Goal: Task Accomplishment & Management: Manage account settings

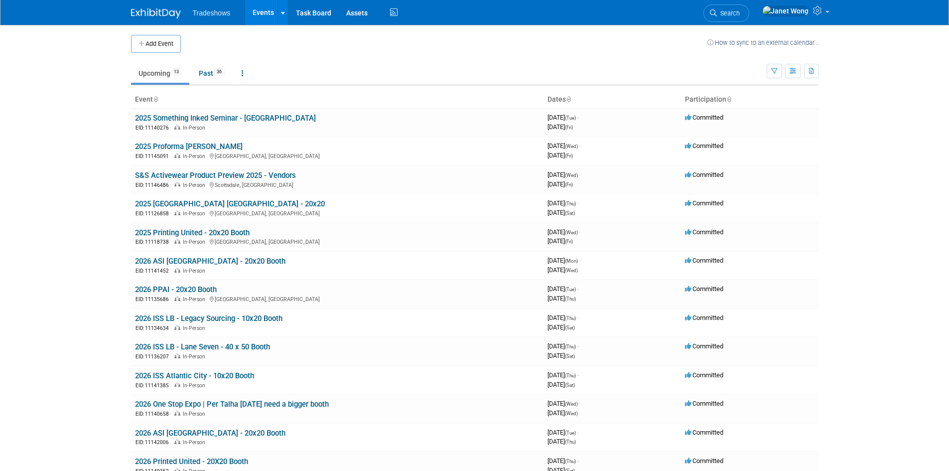
click at [115, 257] on body "Tradeshows Events Add Event Bulk Upload Events Shareable Event Boards Recently …" at bounding box center [474, 235] width 949 height 471
click at [201, 263] on link "2026 ASI [GEOGRAPHIC_DATA] - 20x20 Booth" at bounding box center [210, 261] width 150 height 9
click at [65, 193] on body "Tradeshows Events Add Event Bulk Upload Events Shareable Event Boards Recently …" at bounding box center [474, 235] width 949 height 471
click at [217, 434] on link "2026 ASI [GEOGRAPHIC_DATA] - 20x20 Booth" at bounding box center [210, 433] width 150 height 9
click at [91, 279] on body "Tradeshows Events Add Event Bulk Upload Events Shareable Event Boards Recently …" at bounding box center [474, 235] width 949 height 471
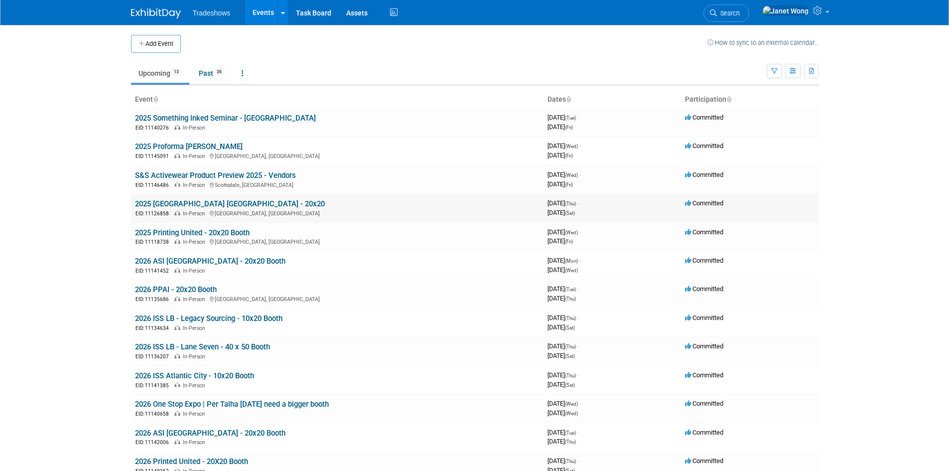
click at [161, 201] on link "2025 [GEOGRAPHIC_DATA] [GEOGRAPHIC_DATA] - 20x20" at bounding box center [230, 203] width 190 height 9
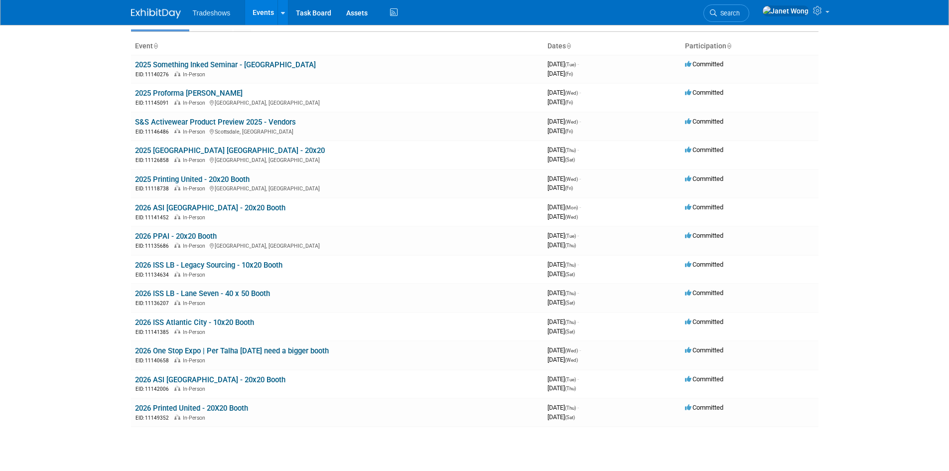
scroll to position [100, 0]
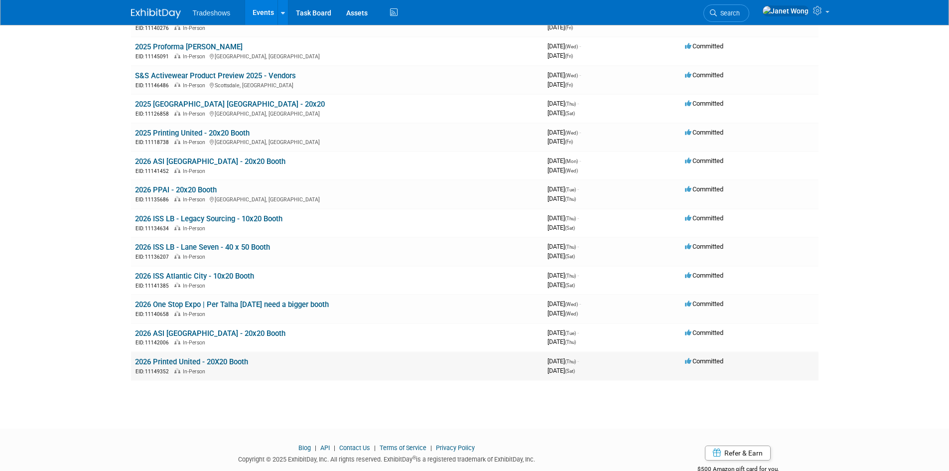
click at [197, 357] on link "2026 Printed United - 20X20 Booth" at bounding box center [191, 361] width 113 height 9
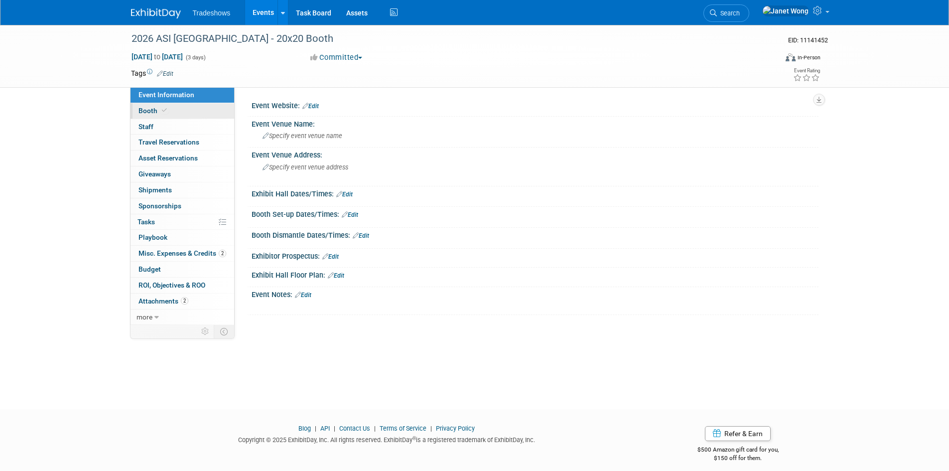
click at [171, 111] on link "Booth" at bounding box center [183, 110] width 104 height 15
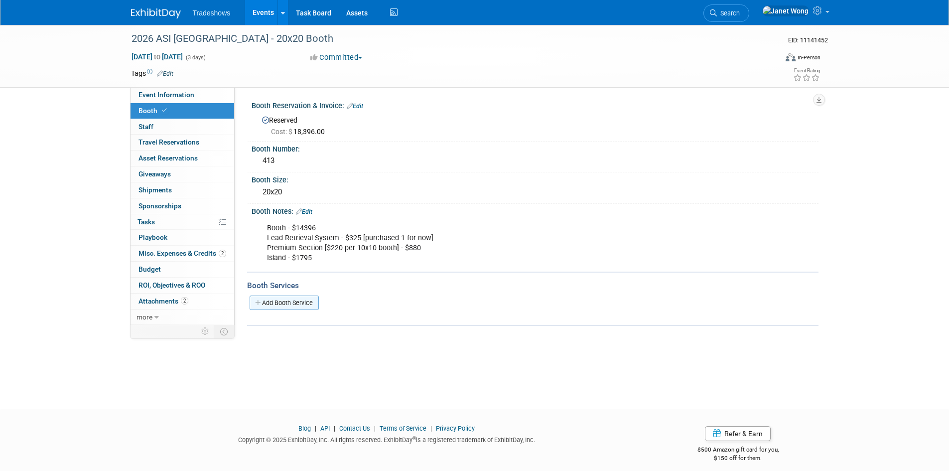
click at [280, 301] on link "Add Booth Service" at bounding box center [284, 303] width 69 height 14
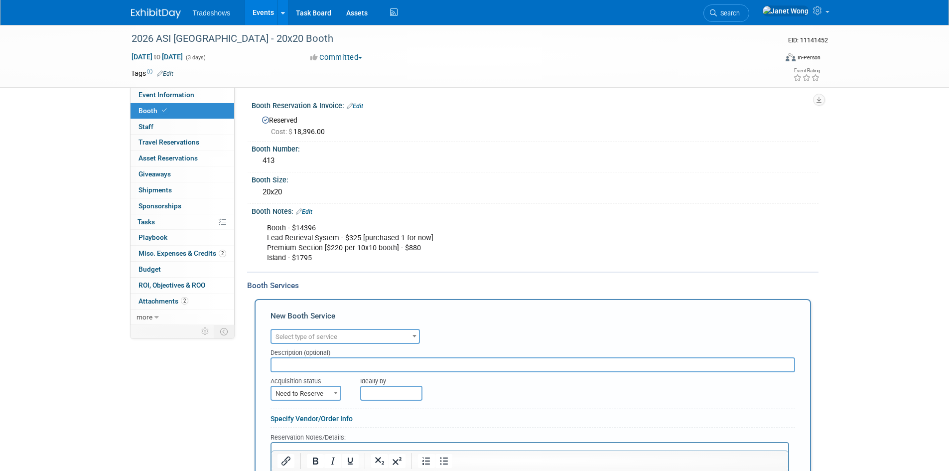
scroll to position [50, 0]
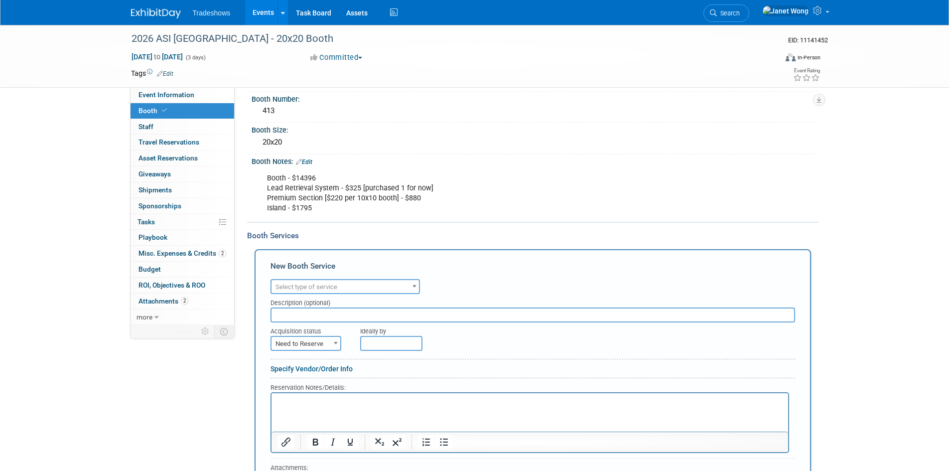
click at [343, 284] on span "Select type of service" at bounding box center [346, 287] width 148 height 14
type input "rent"
click at [468, 279] on div "Audio / Video Carpet / Flooring Catering / Food / Beverage Floral / Decorative …" at bounding box center [533, 285] width 525 height 17
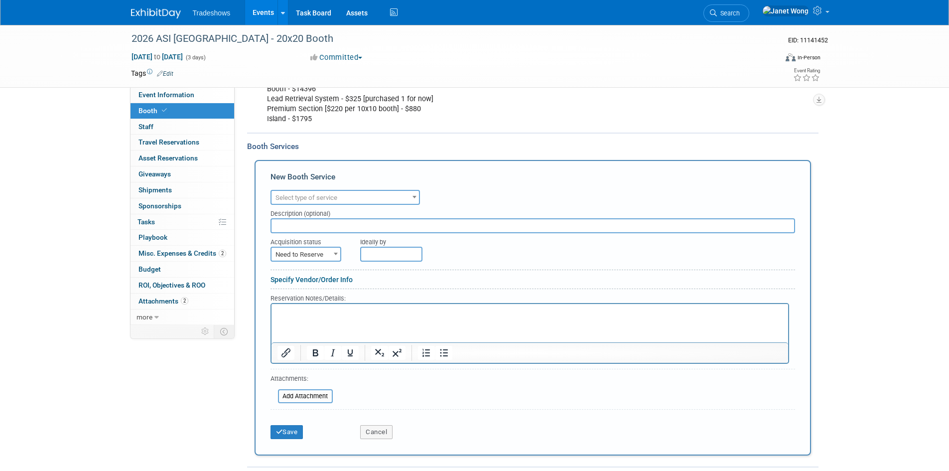
scroll to position [149, 0]
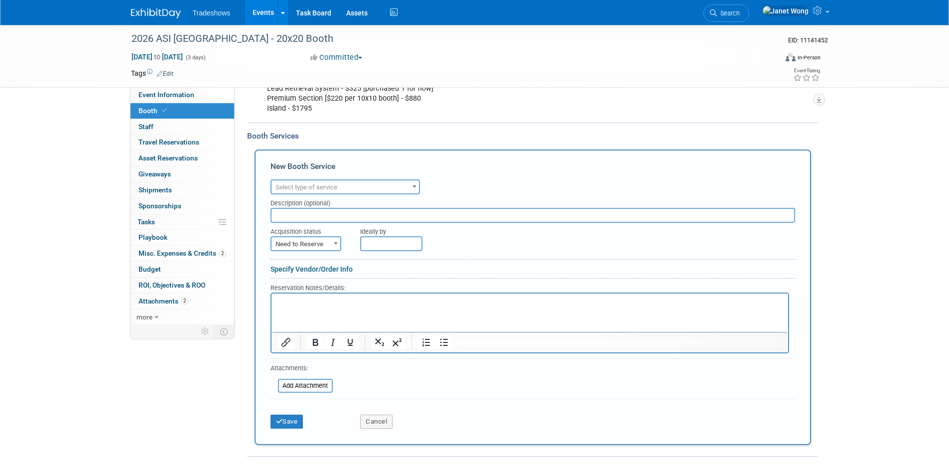
click at [300, 188] on span "Select type of service" at bounding box center [307, 186] width 62 height 7
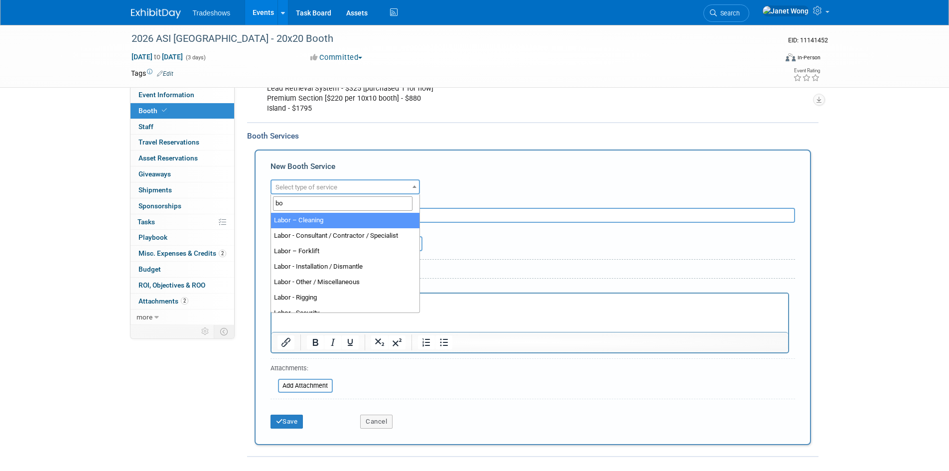
type input "boo"
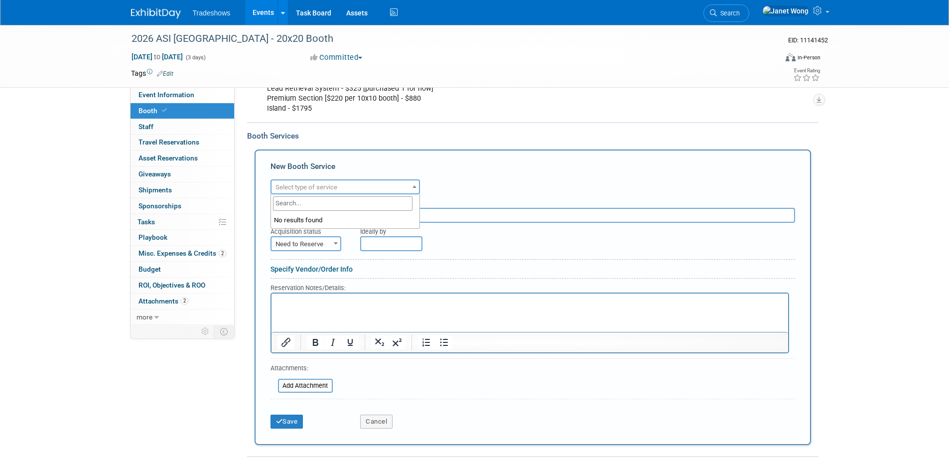
click at [549, 158] on div "New Booth Service Audio / Video Carpet / Flooring Catering / Food / Beverage Fl…" at bounding box center [533, 297] width 557 height 296
click at [380, 424] on button "Cancel" at bounding box center [376, 422] width 32 height 14
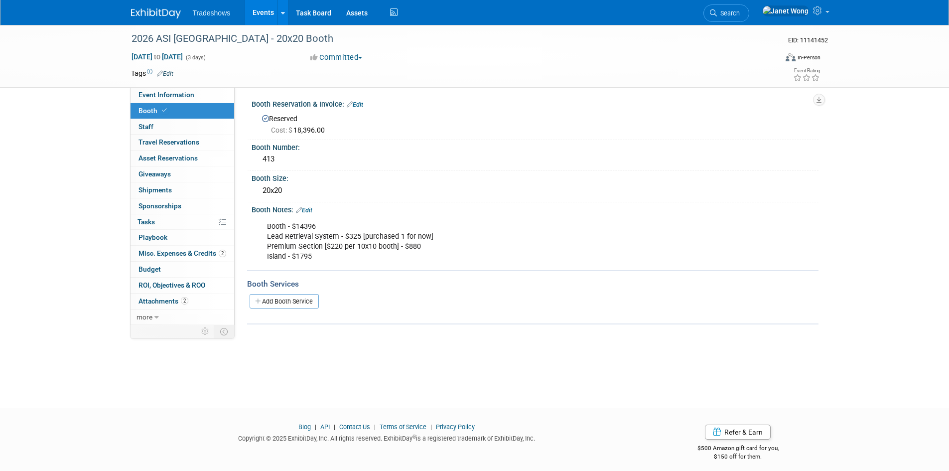
scroll to position [0, 0]
click at [355, 104] on link "Edit" at bounding box center [355, 106] width 16 height 7
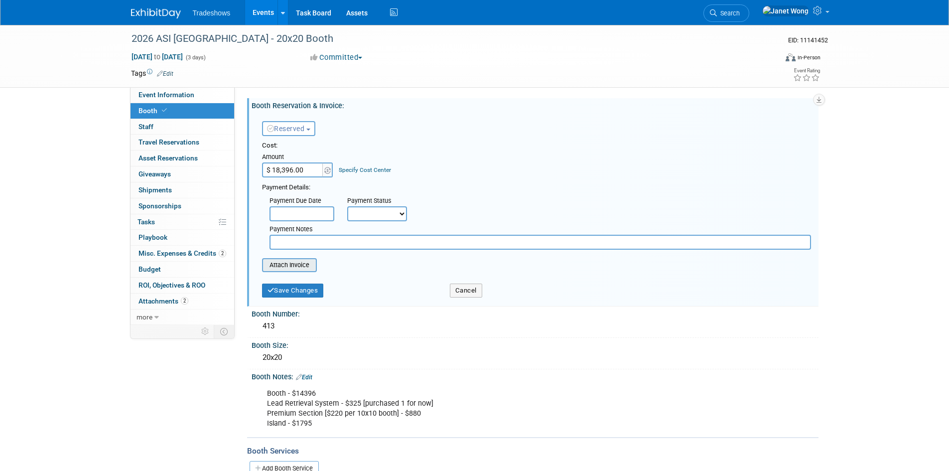
click at [308, 266] on input "file" at bounding box center [256, 265] width 119 height 12
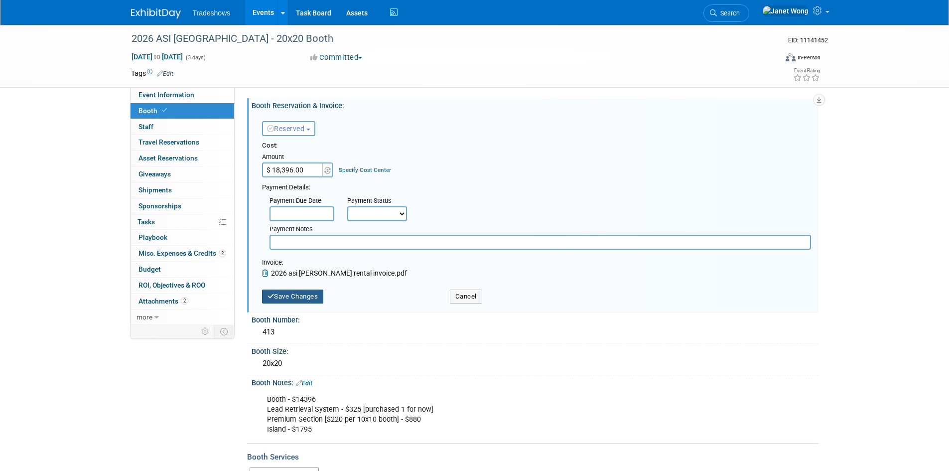
click at [295, 296] on button "Save Changes" at bounding box center [293, 297] width 62 height 14
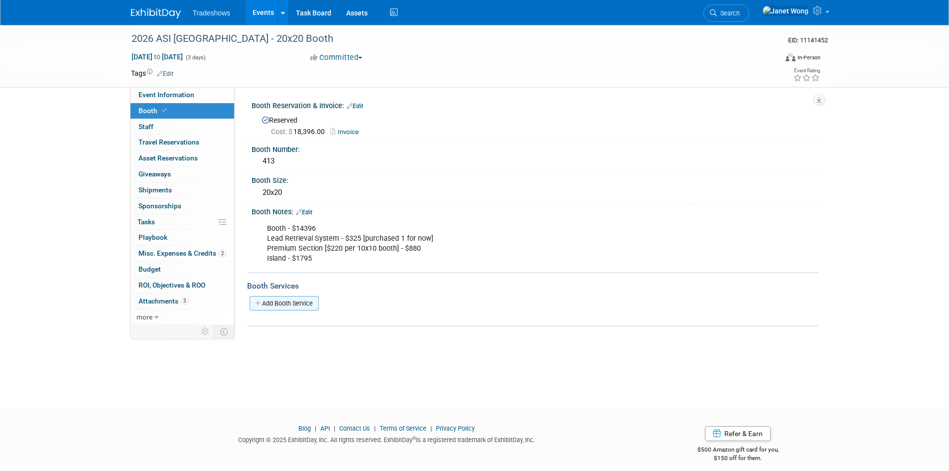
click at [305, 306] on link "Add Booth Service" at bounding box center [284, 303] width 69 height 14
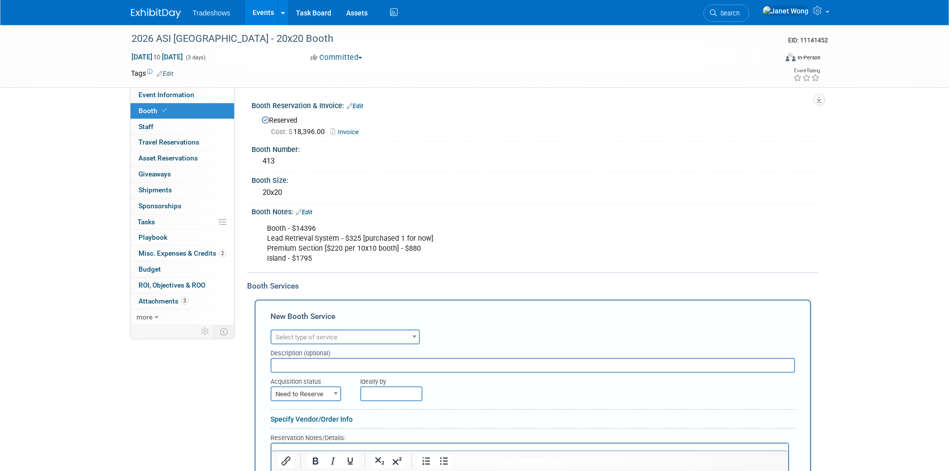
click at [317, 334] on span "Select type of service" at bounding box center [307, 336] width 62 height 7
type input "retr"
select select "7"
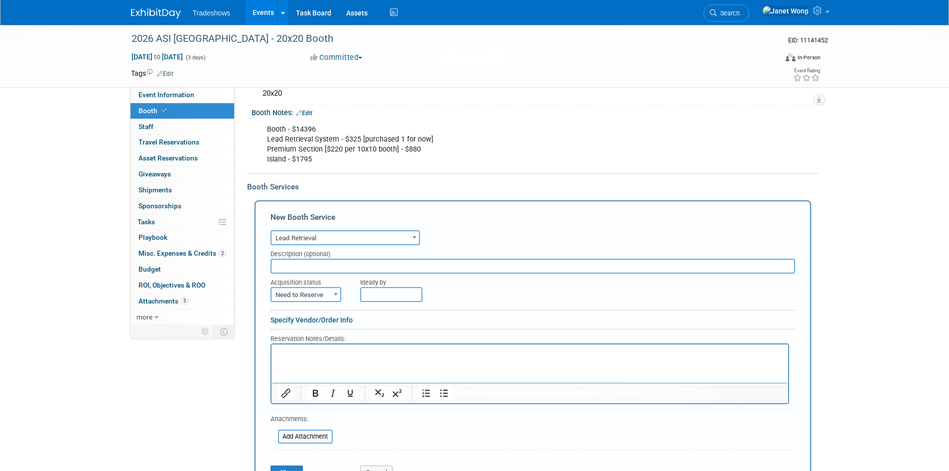
scroll to position [100, 0]
click at [336, 262] on input "text" at bounding box center [533, 265] width 525 height 15
type input "Lead Retrieval Invoice"
click at [323, 294] on span "Need to Reserve" at bounding box center [306, 295] width 69 height 14
select select "2"
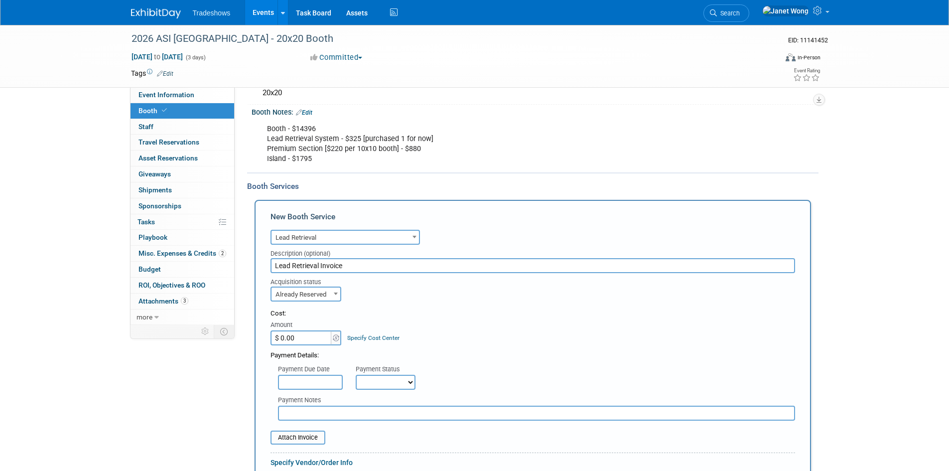
click at [309, 339] on input "$ 0.00" at bounding box center [302, 337] width 62 height 15
paste input "295"
type input "$ 295.00"
click at [368, 382] on select "Not Paid Yet Partially Paid Paid in Full" at bounding box center [386, 382] width 60 height 15
click at [384, 305] on form "Audio / Video Carpet / Flooring Catering / Food / Beverage Floral / Decorative …" at bounding box center [533, 427] width 525 height 400
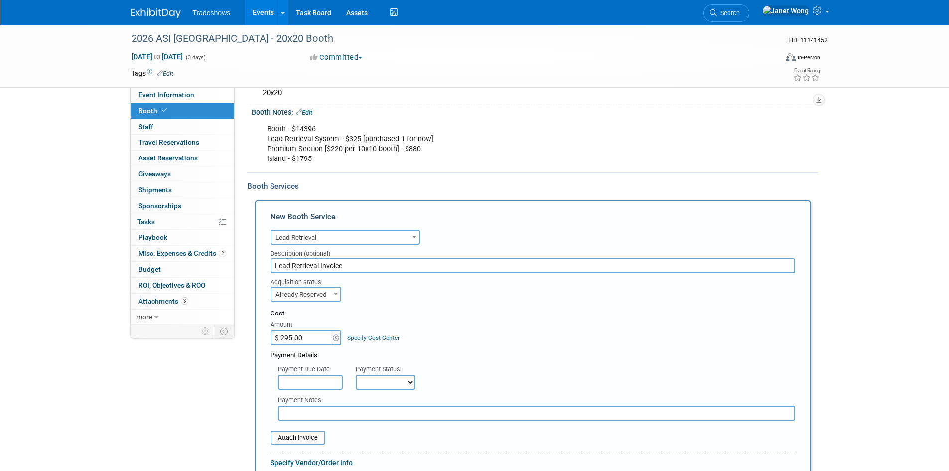
scroll to position [199, 0]
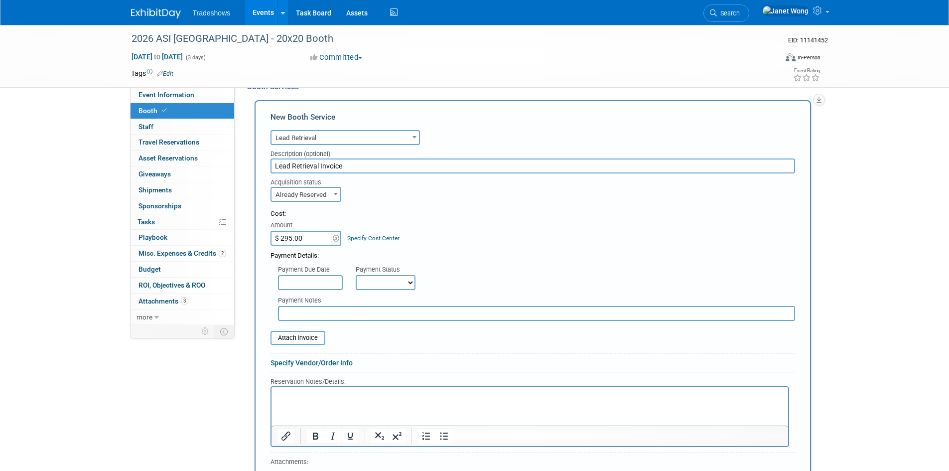
click at [387, 281] on select "Not Paid Yet Partially Paid Paid in Full" at bounding box center [386, 282] width 60 height 15
select select "1"
click at [356, 275] on select "Not Paid Yet Partially Paid Paid in Full" at bounding box center [386, 282] width 60 height 15
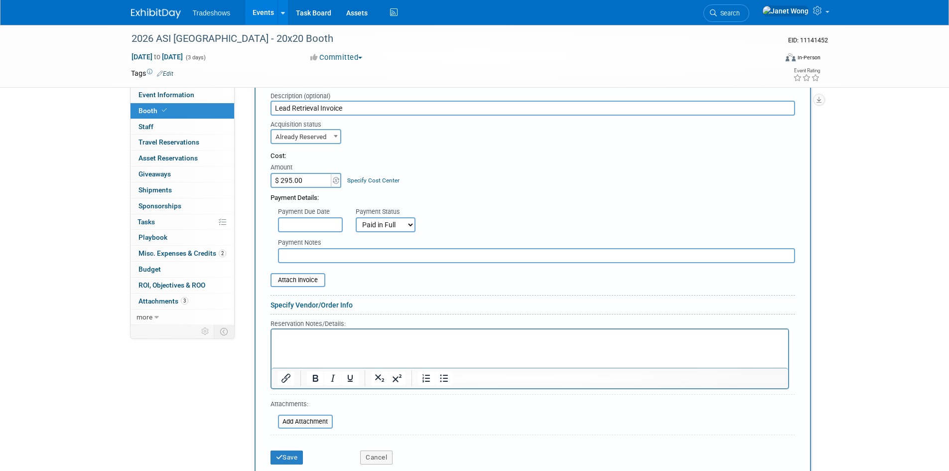
scroll to position [349, 0]
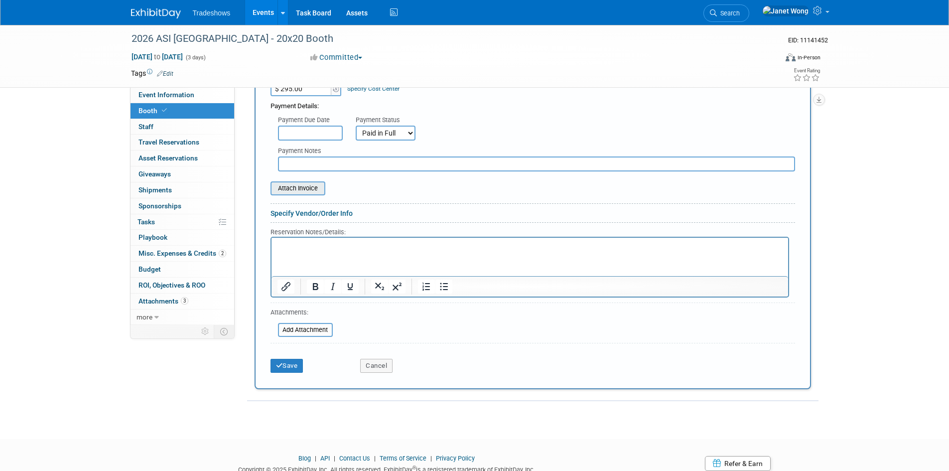
click at [287, 189] on input "file" at bounding box center [265, 188] width 119 height 12
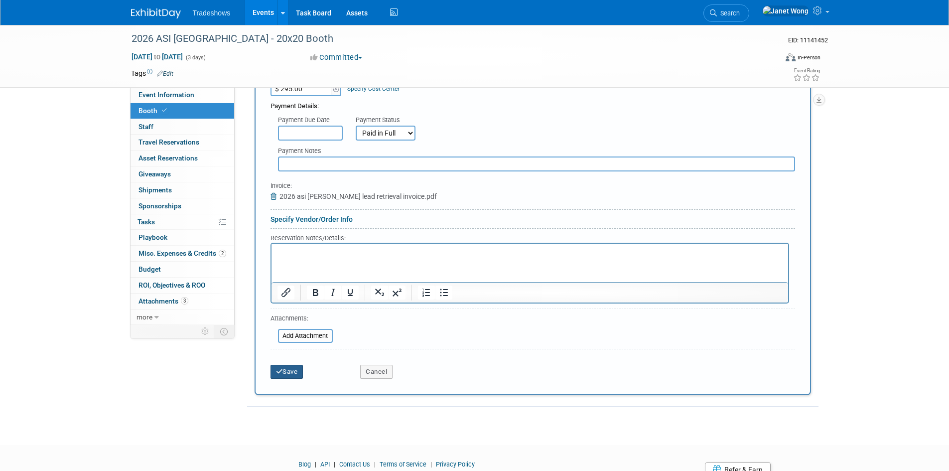
click at [297, 373] on button "Save" at bounding box center [287, 372] width 33 height 14
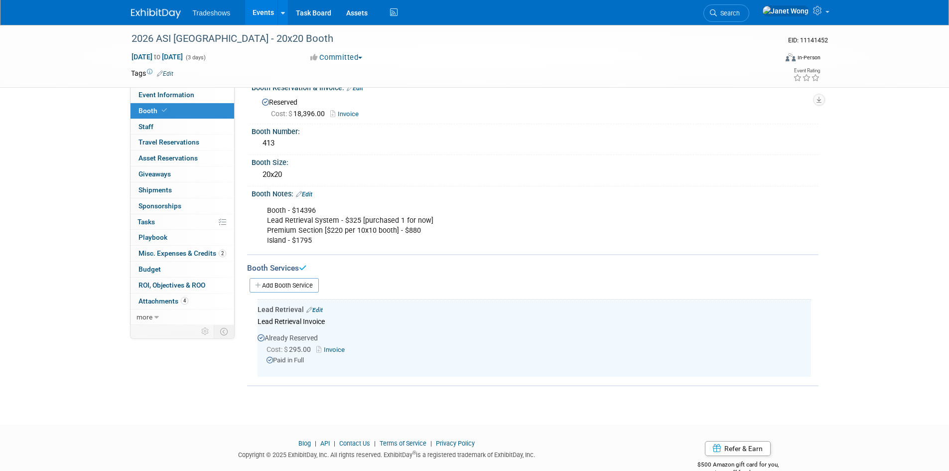
scroll to position [0, 0]
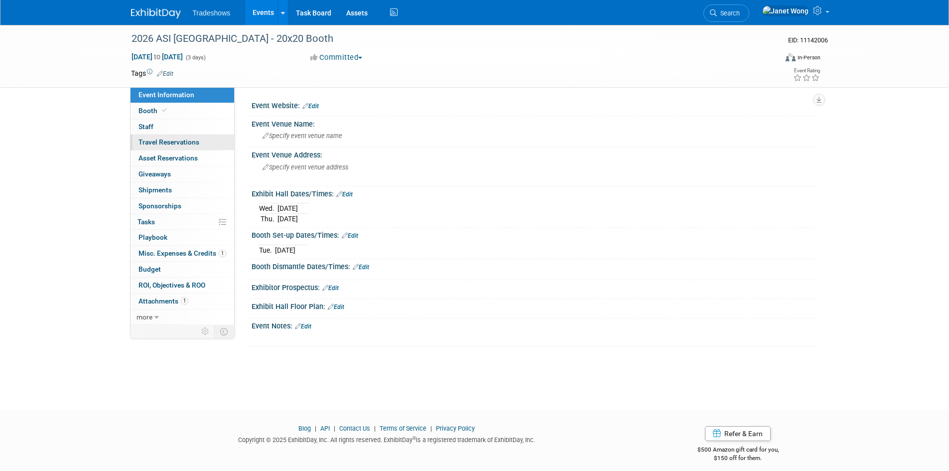
click at [176, 143] on span "Travel Reservations 0" at bounding box center [169, 142] width 61 height 8
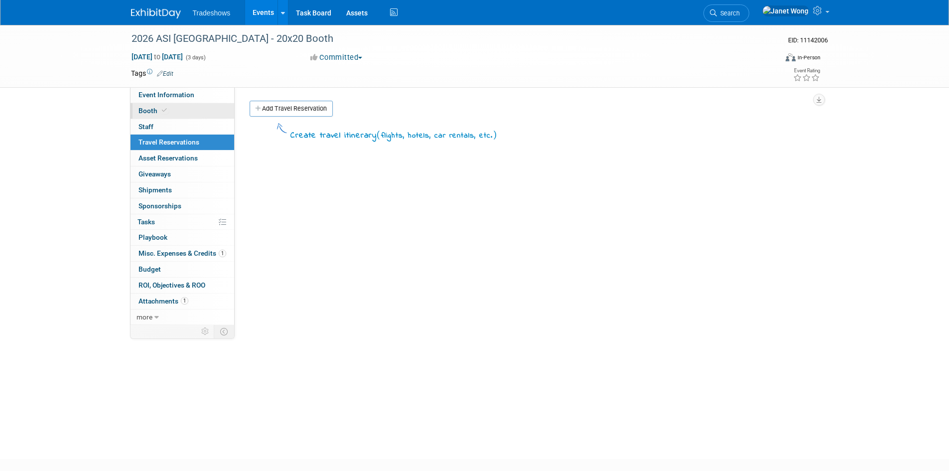
click at [166, 113] on span at bounding box center [164, 110] width 9 height 7
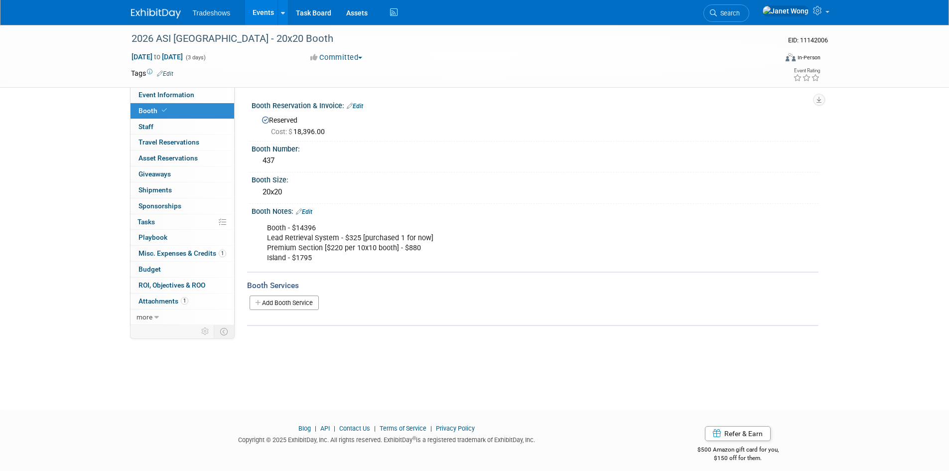
click at [354, 107] on link "Edit" at bounding box center [355, 106] width 16 height 7
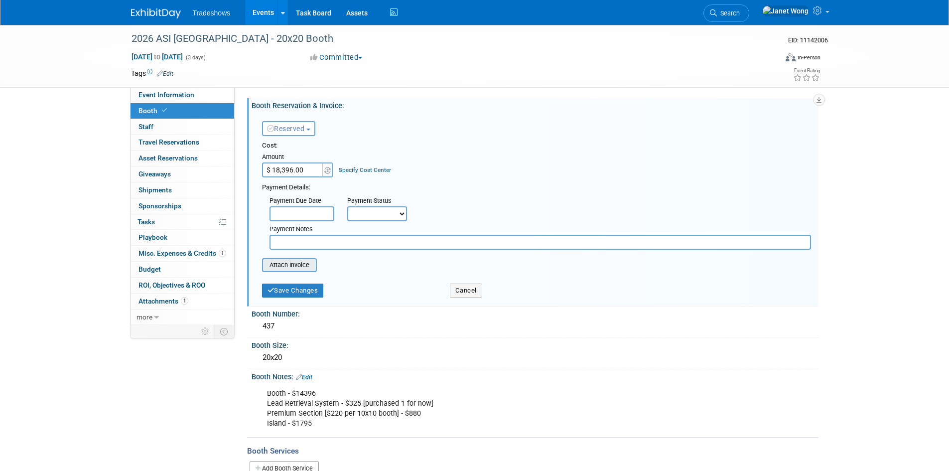
click at [291, 262] on input "file" at bounding box center [256, 265] width 119 height 12
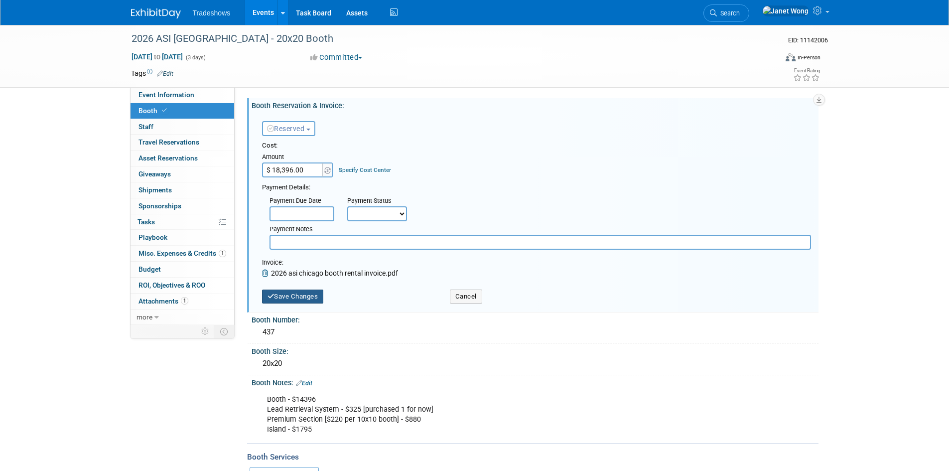
click at [309, 298] on button "Save Changes" at bounding box center [293, 297] width 62 height 14
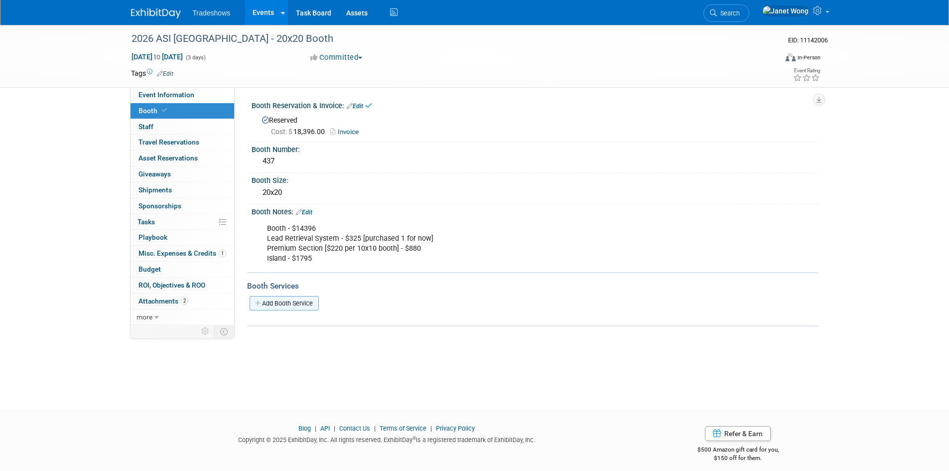
click at [295, 305] on link "Add Booth Service" at bounding box center [284, 303] width 69 height 14
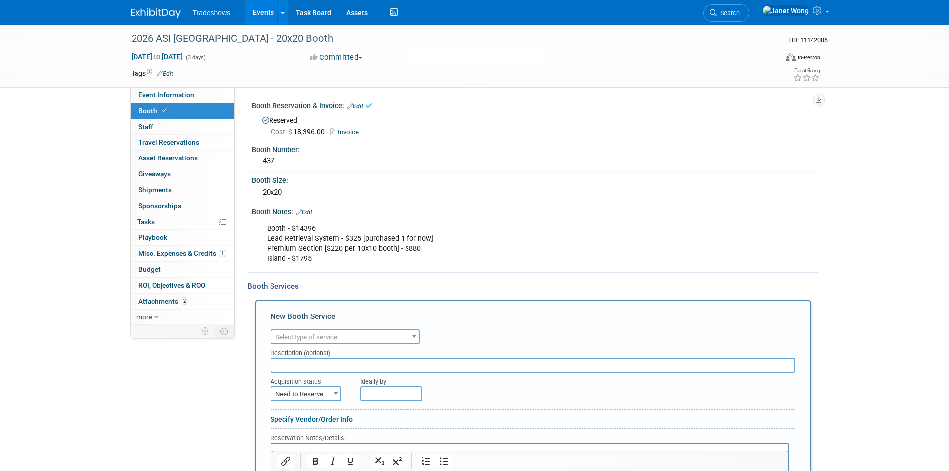
click at [287, 342] on span "Select type of service" at bounding box center [346, 337] width 148 height 14
type input "lead"
select select "7"
click at [309, 357] on div "Description (optional)" at bounding box center [533, 350] width 525 height 13
click at [309, 362] on input "text" at bounding box center [533, 365] width 525 height 15
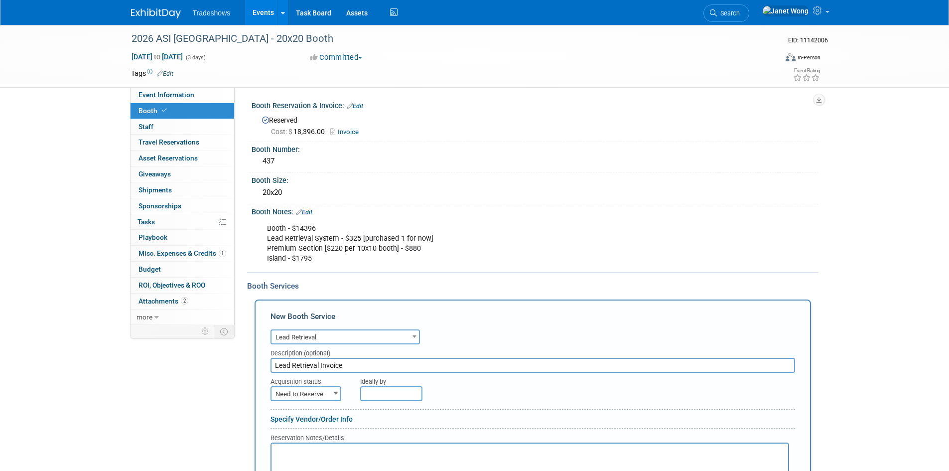
scroll to position [100, 0]
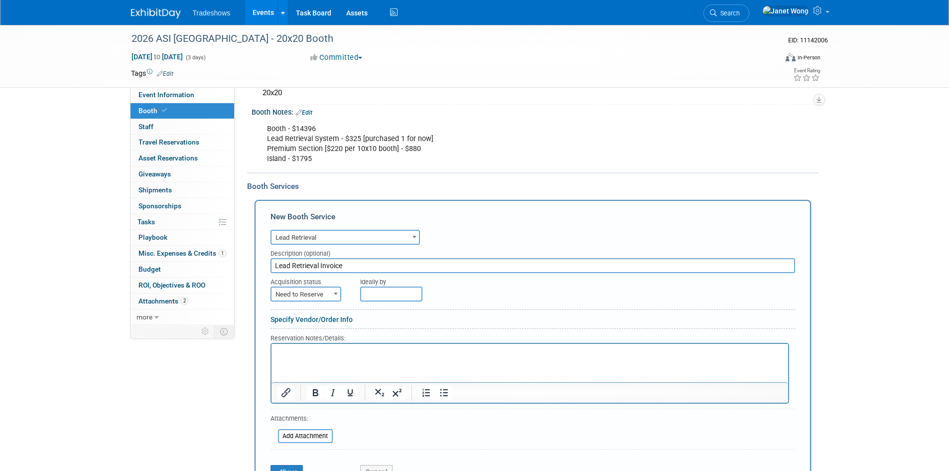
type input "Lead Retrieval Invoice"
click at [311, 291] on span "Need to Reserve" at bounding box center [306, 295] width 69 height 14
select select "2"
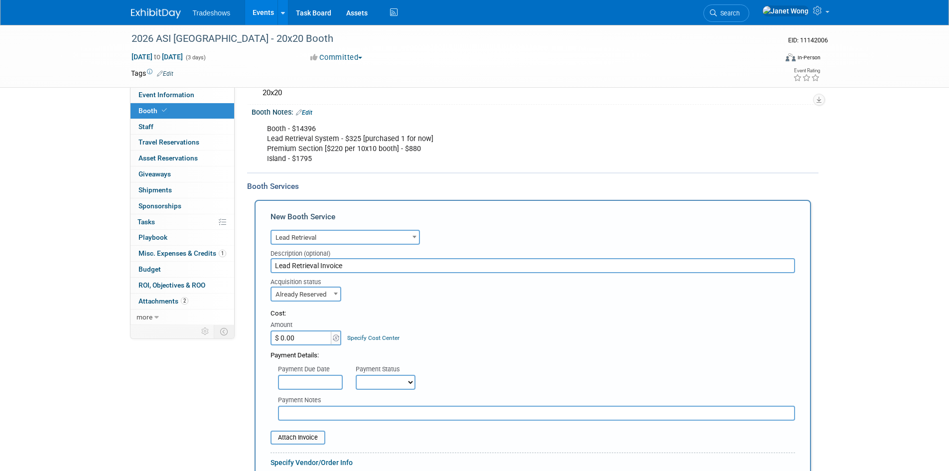
click at [300, 337] on input "$ 0.00" at bounding box center [302, 337] width 62 height 15
paste input "295"
type input "$ 295.00"
click at [420, 326] on div "Cost: Amount $ 295.00 Specify Cost Center Cost Center -- Not Specified --" at bounding box center [533, 327] width 525 height 36
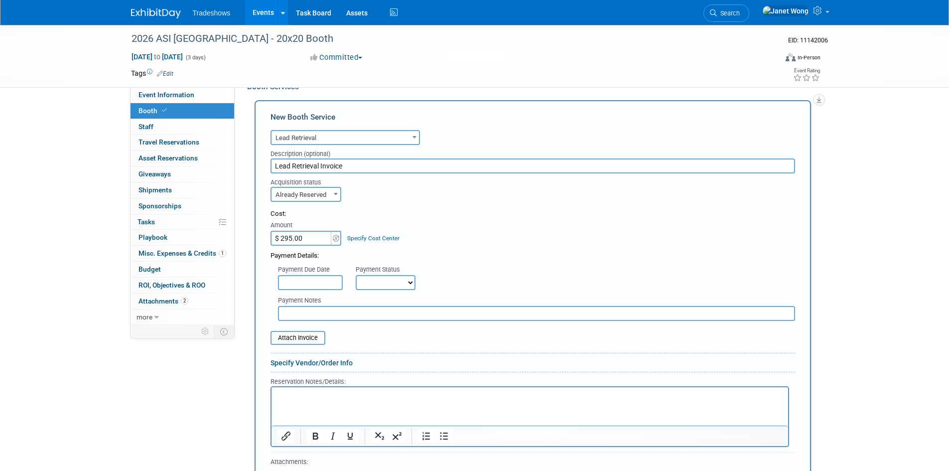
click at [387, 286] on select "Not Paid Yet Partially Paid Paid in Full" at bounding box center [386, 282] width 60 height 15
select select "1"
click at [356, 275] on select "Not Paid Yet Partially Paid Paid in Full" at bounding box center [386, 282] width 60 height 15
click at [303, 337] on input "file" at bounding box center [265, 338] width 119 height 12
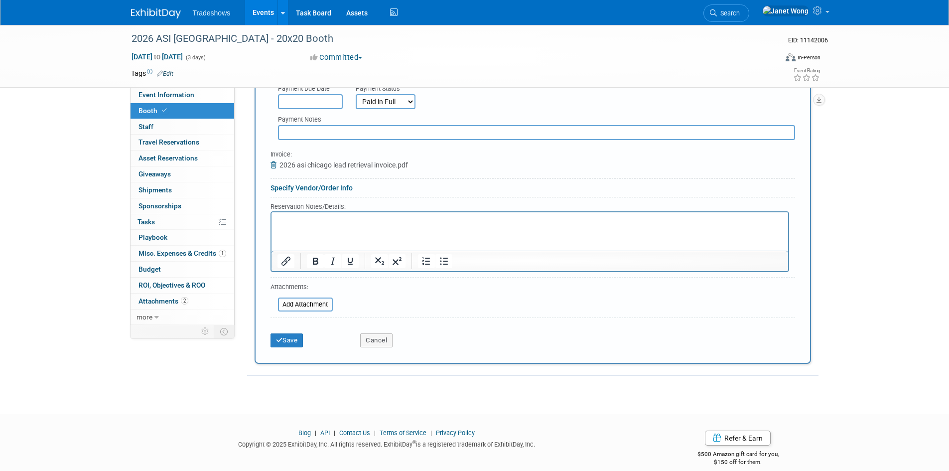
scroll to position [393, 0]
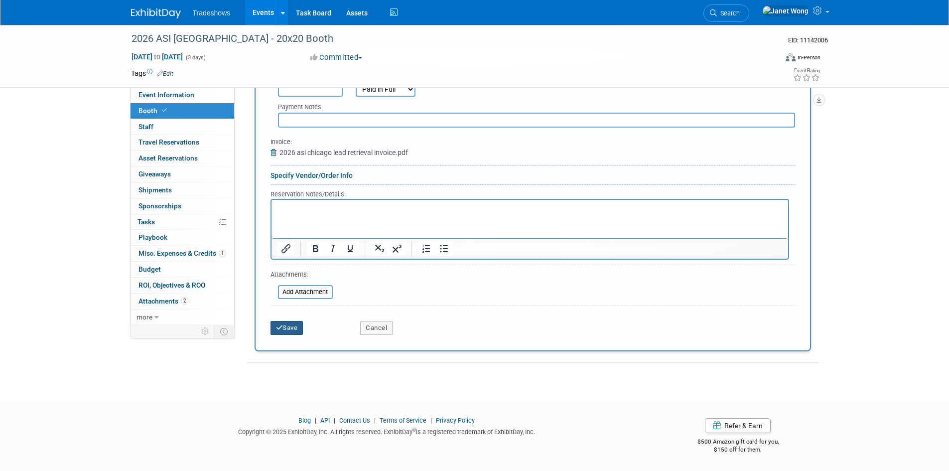
click at [298, 326] on button "Save" at bounding box center [287, 328] width 33 height 14
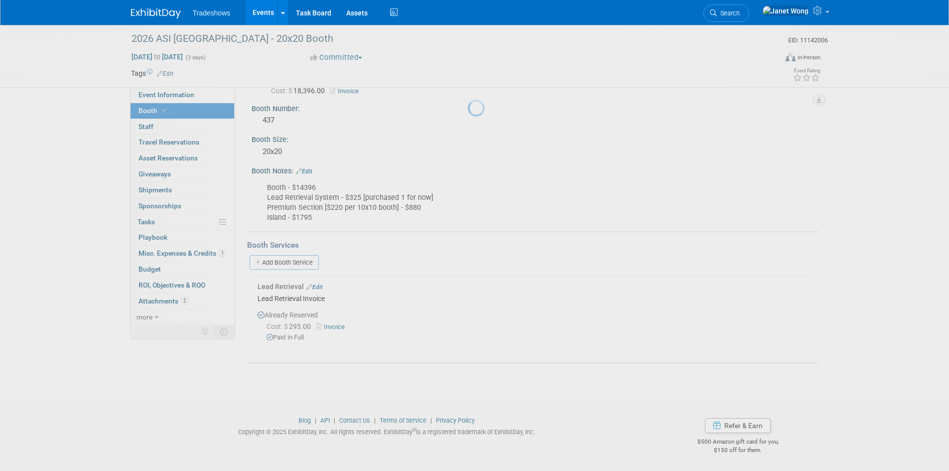
scroll to position [40, 0]
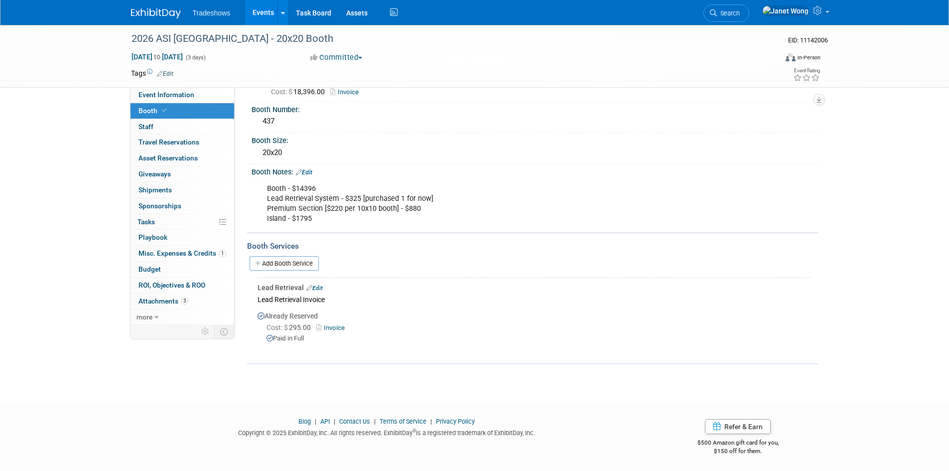
click at [318, 285] on link "Edit" at bounding box center [314, 288] width 16 height 7
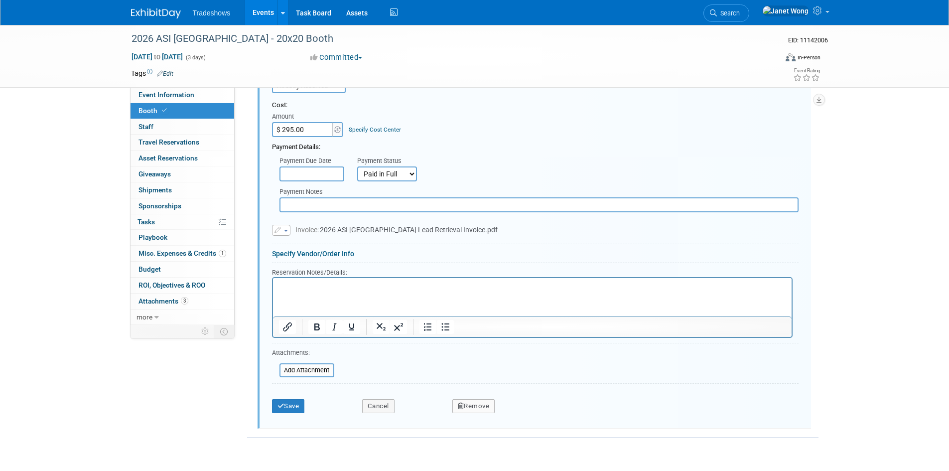
scroll to position [383, 0]
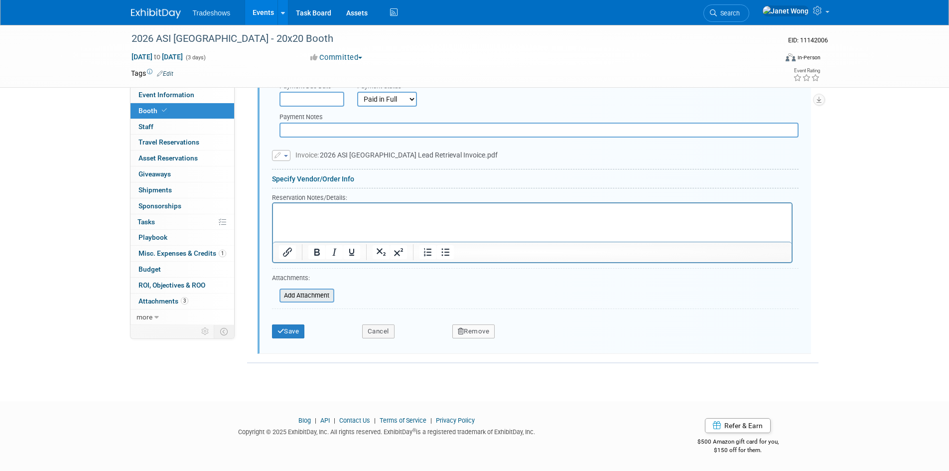
click at [316, 299] on input "file" at bounding box center [274, 296] width 119 height 12
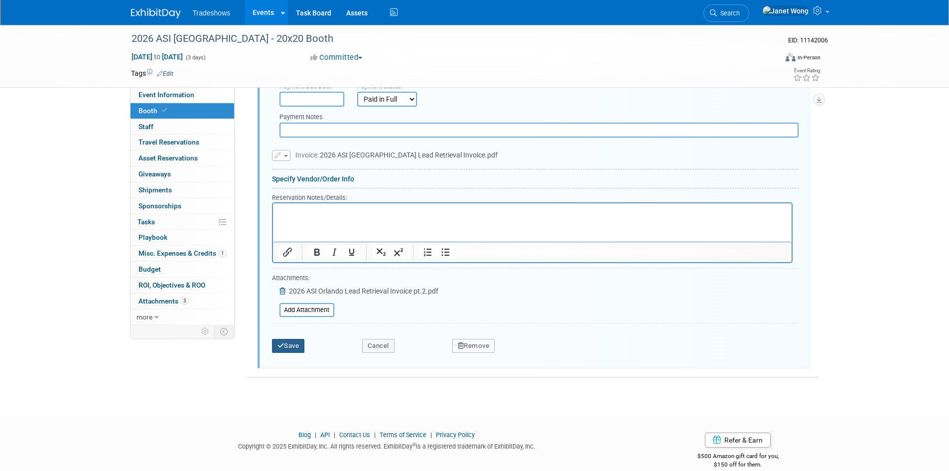
click at [286, 345] on button "Save" at bounding box center [288, 346] width 33 height 14
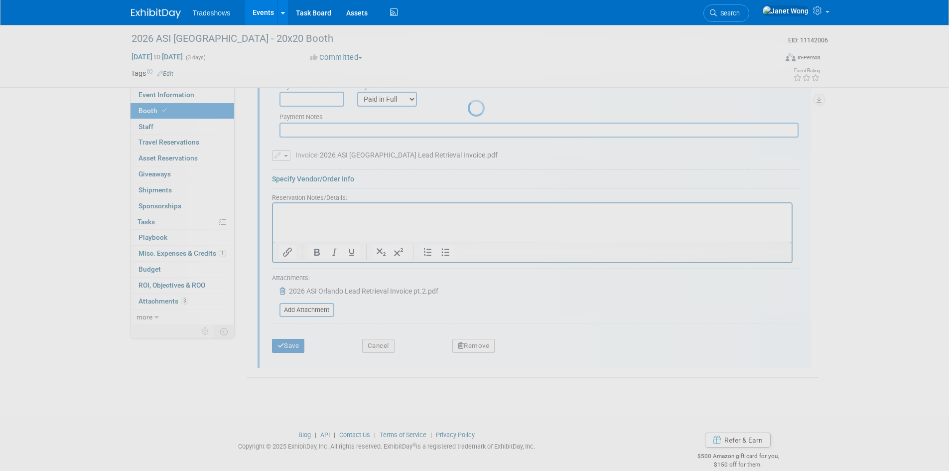
scroll to position [64, 0]
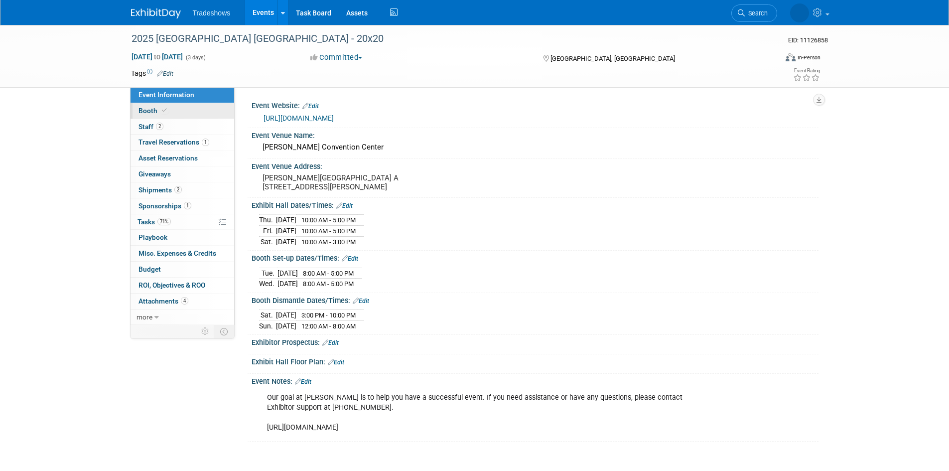
click at [159, 107] on span "Booth" at bounding box center [154, 111] width 30 height 8
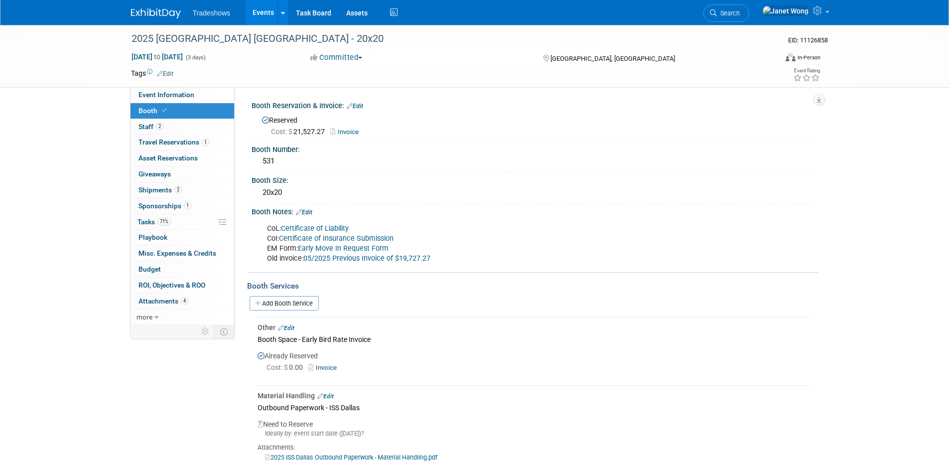
click at [355, 134] on link "Invoice" at bounding box center [346, 131] width 33 height 7
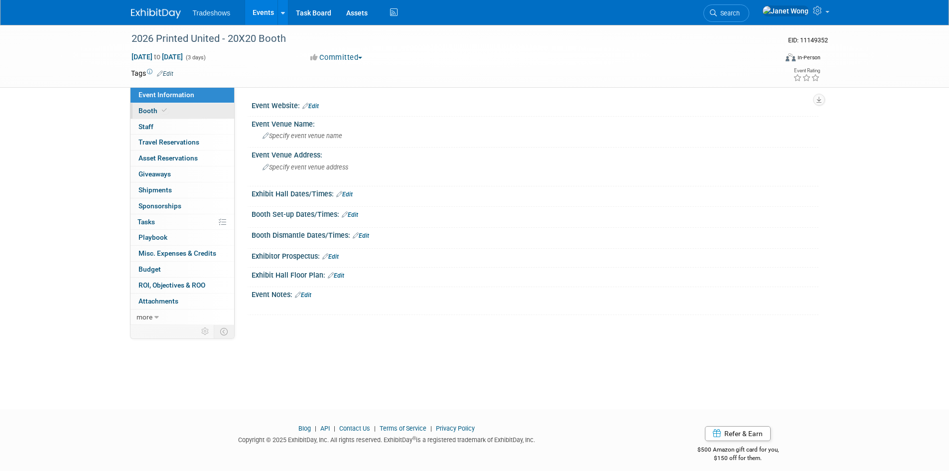
click at [180, 115] on link "Booth" at bounding box center [183, 110] width 104 height 15
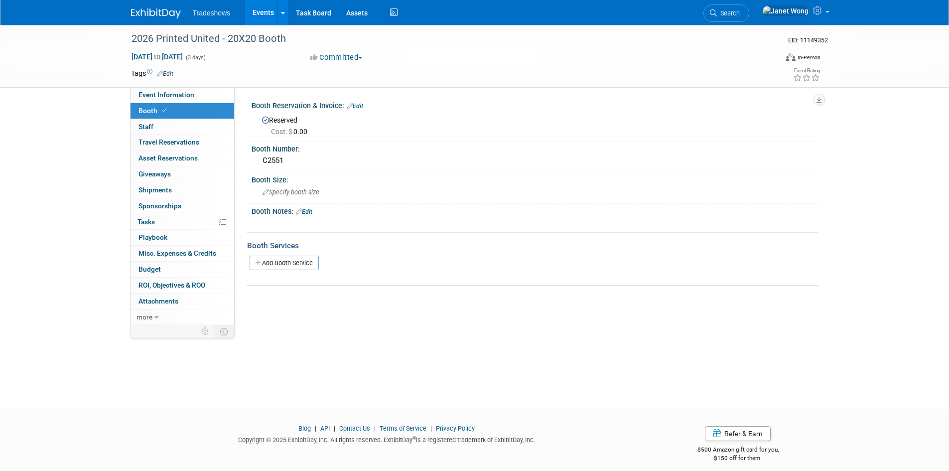
click at [362, 106] on link "Edit" at bounding box center [355, 106] width 16 height 7
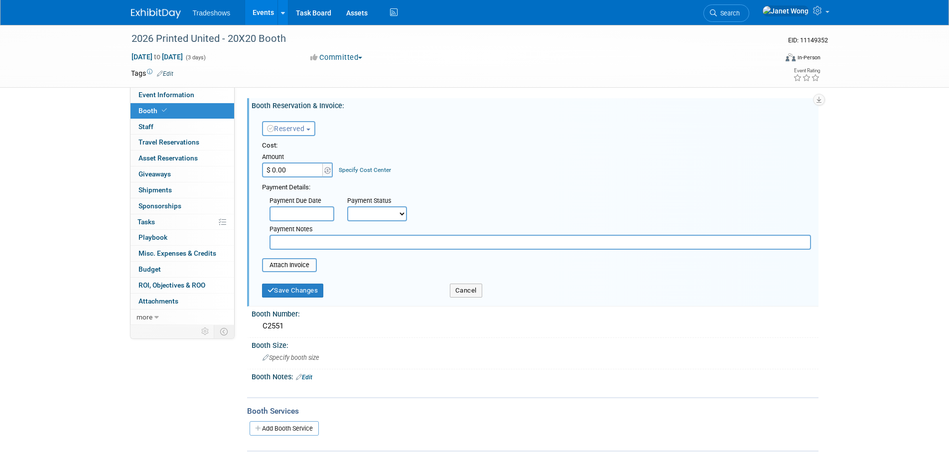
click at [296, 171] on input "$ 0.00" at bounding box center [293, 169] width 62 height 15
paste input "23,70"
type input "$ 23,700.00"
click at [360, 212] on select "Not Paid Yet Partially Paid Paid in Full" at bounding box center [377, 213] width 60 height 15
select select "2"
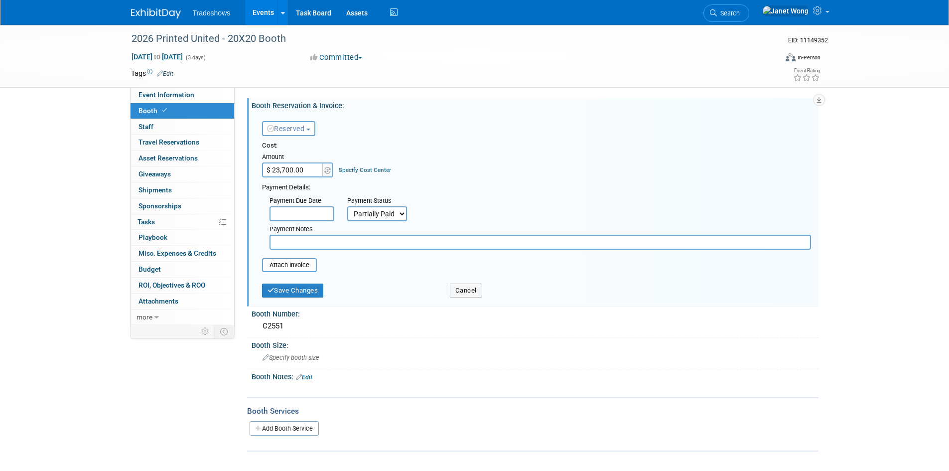
click at [347, 206] on select "Not Paid Yet Partially Paid Paid in Full" at bounding box center [377, 213] width 60 height 15
click at [282, 243] on input "text" at bounding box center [541, 242] width 542 height 15
type input "T"
click at [303, 266] on input "file" at bounding box center [256, 265] width 119 height 12
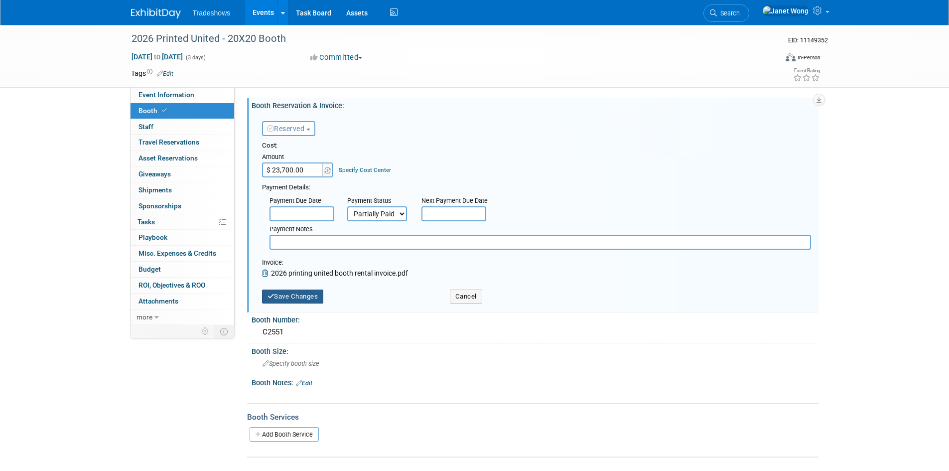
click at [285, 298] on button "Save Changes" at bounding box center [293, 297] width 62 height 14
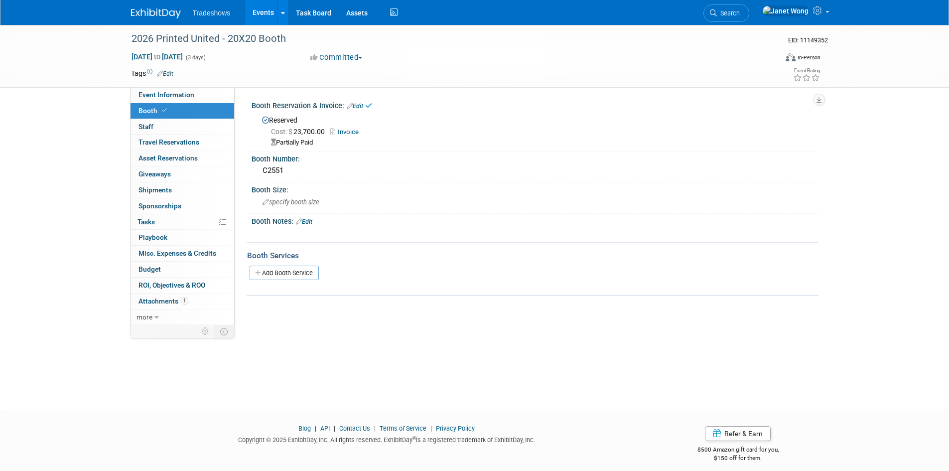
click at [356, 107] on link "Edit" at bounding box center [355, 106] width 16 height 7
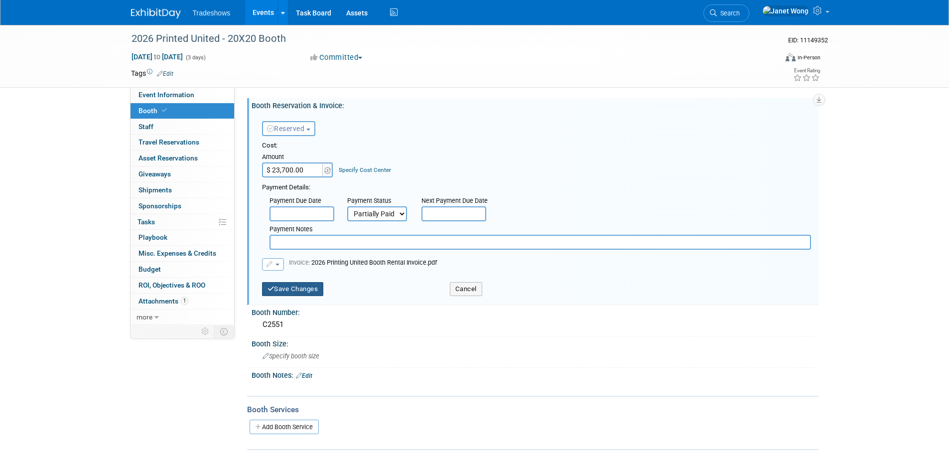
click at [296, 288] on button "Save Changes" at bounding box center [293, 289] width 62 height 14
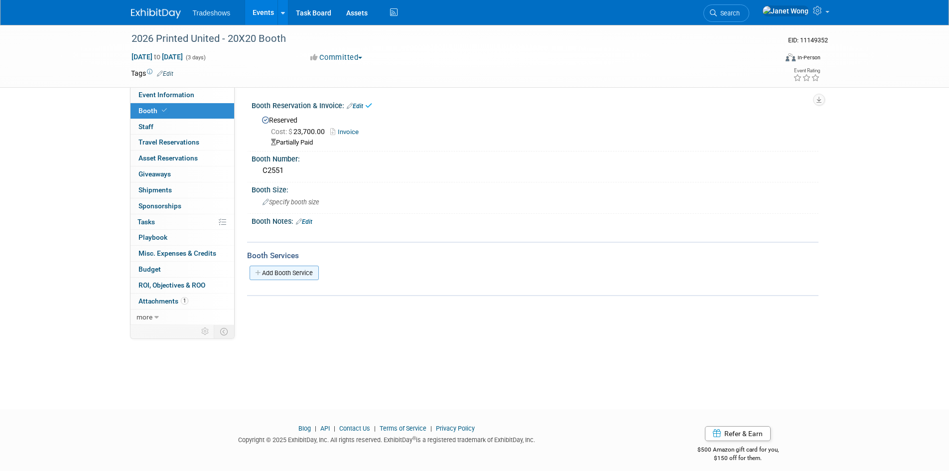
click at [295, 271] on link "Add Booth Service" at bounding box center [284, 273] width 69 height 14
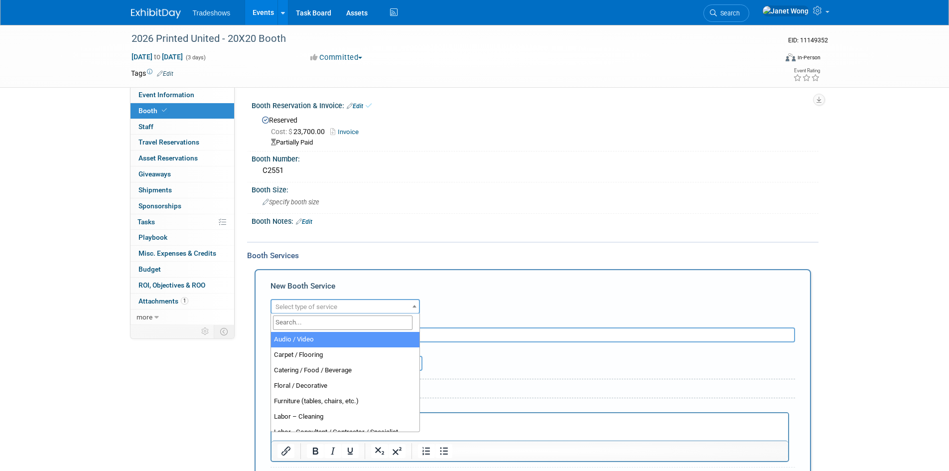
click at [296, 306] on span "Select type of service" at bounding box center [307, 306] width 62 height 7
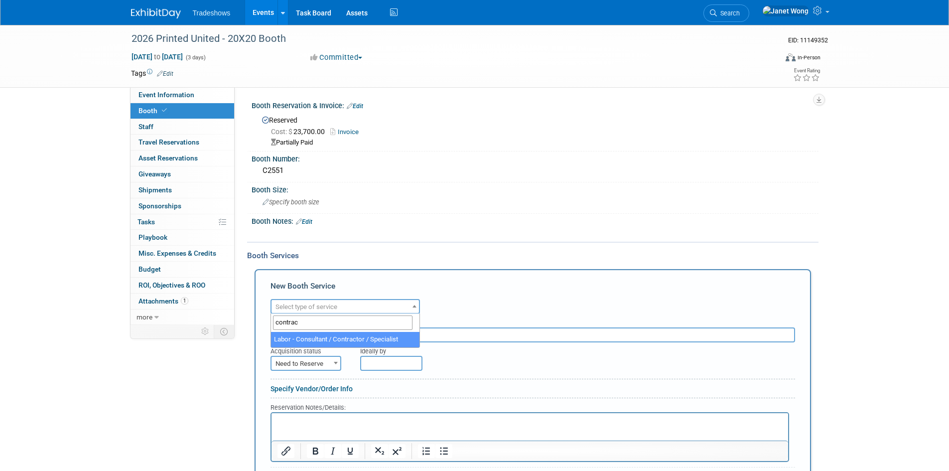
type input "contract"
click at [470, 309] on div "Audio / Video Carpet / Flooring Catering / Food / Beverage Floral / Decorative …" at bounding box center [533, 305] width 525 height 17
click at [309, 223] on link "Edit" at bounding box center [304, 221] width 16 height 7
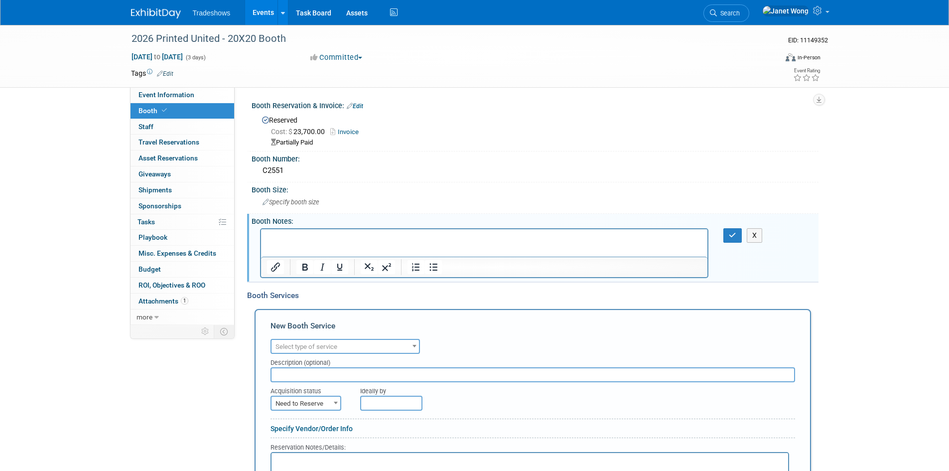
click at [316, 243] on html at bounding box center [484, 236] width 447 height 14
paste body "Rich Text Area. Press ALT-0 for help."
click at [346, 242] on p "Rich Text Area. Press ALT-0 for help." at bounding box center [485, 238] width 436 height 10
click at [351, 188] on div "Booth Size:" at bounding box center [535, 188] width 567 height 12
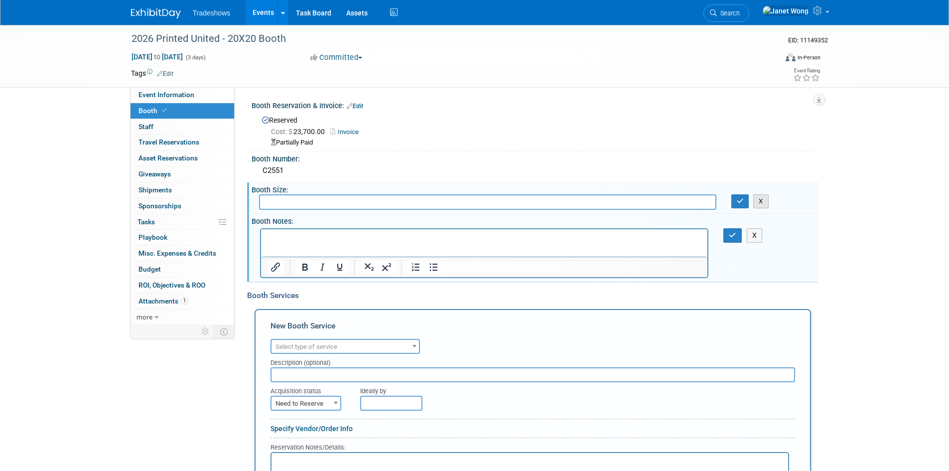
click at [761, 201] on button "X" at bounding box center [760, 201] width 15 height 14
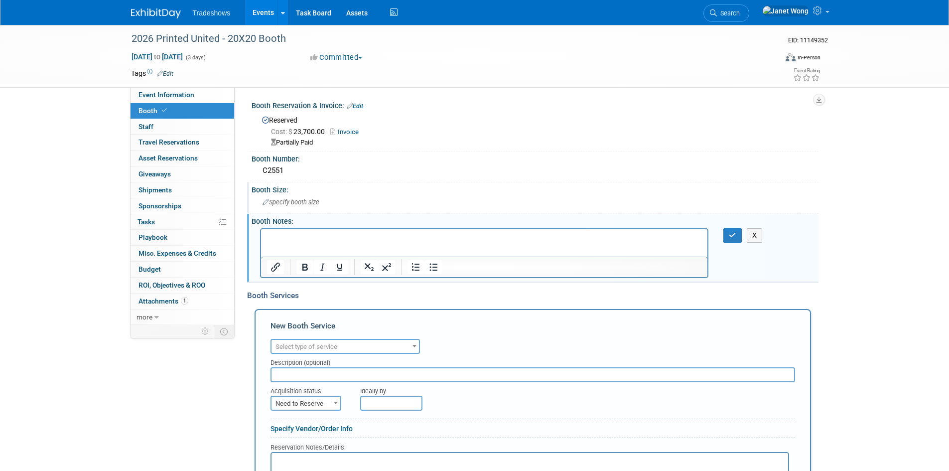
click at [71, 306] on div "2026 Printed United - 20X20 Booth EID: 11149352 [DATE] to [DATE] (3 days) [DATE…" at bounding box center [474, 325] width 949 height 600
drag, startPoint x: 201, startPoint y: 399, endPoint x: 210, endPoint y: 389, distance: 12.7
click at [201, 399] on div "Event Information Event Info Booth Booth 0 Staff 0 Staff 0 Travel Reservations …" at bounding box center [475, 315] width 703 height 581
click at [747, 235] on button "X" at bounding box center [755, 235] width 16 height 14
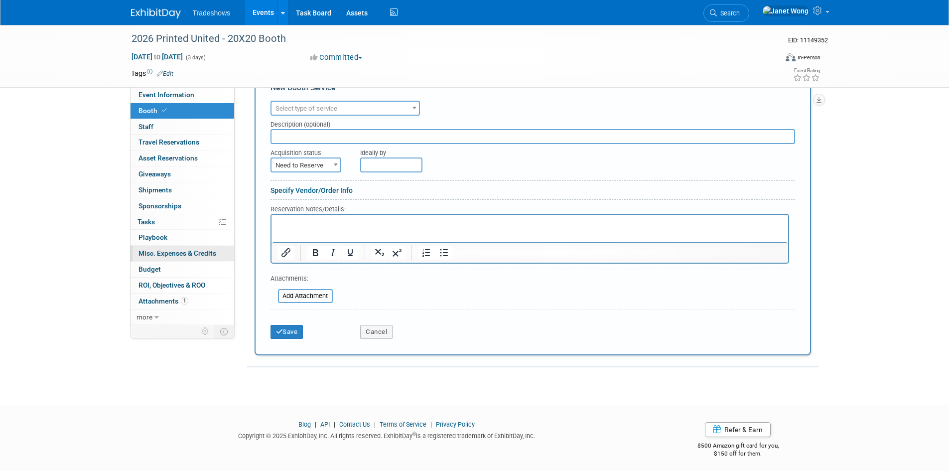
scroll to position [199, 0]
click at [165, 301] on span "Attachments 1" at bounding box center [164, 301] width 50 height 8
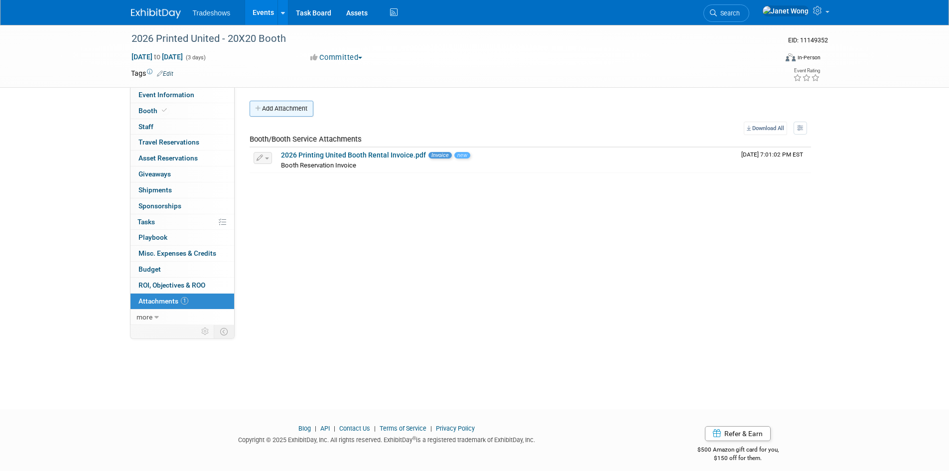
click at [299, 116] on button "Add Attachment" at bounding box center [282, 109] width 64 height 16
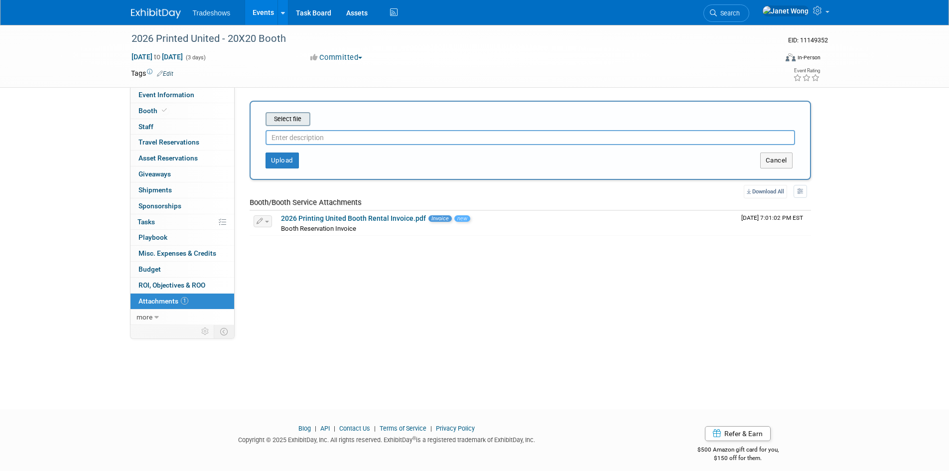
click at [293, 124] on input "file" at bounding box center [250, 119] width 119 height 12
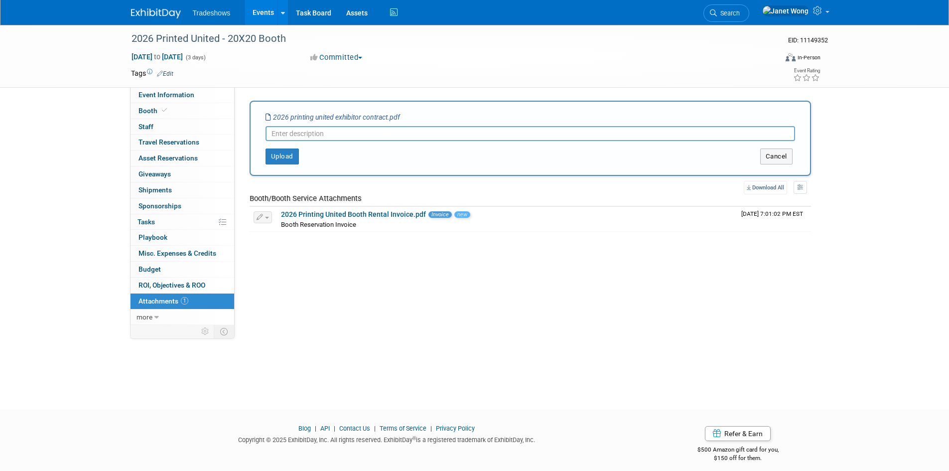
paste input "2026 Printing United Exhibitor Contract"
type input "2026 Printing United Exhibitor Contract"
click at [285, 157] on button "Upload" at bounding box center [282, 157] width 33 height 16
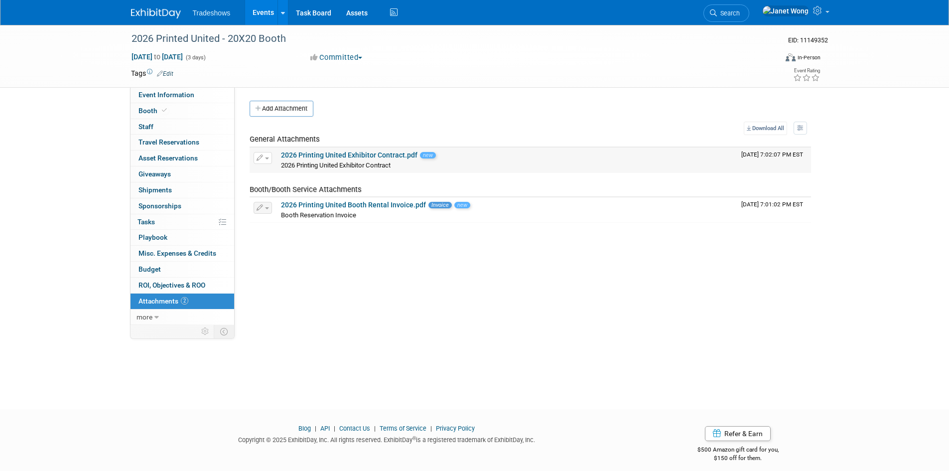
click at [380, 149] on td "2026 Printing United Exhibitor Contract.pdf new 2026 Printing United Exhibitor …" at bounding box center [507, 160] width 460 height 25
click at [377, 155] on link "2026 Printing United Exhibitor Contract.pdf" at bounding box center [349, 155] width 137 height 8
click at [175, 102] on link "Event Information" at bounding box center [183, 94] width 104 height 15
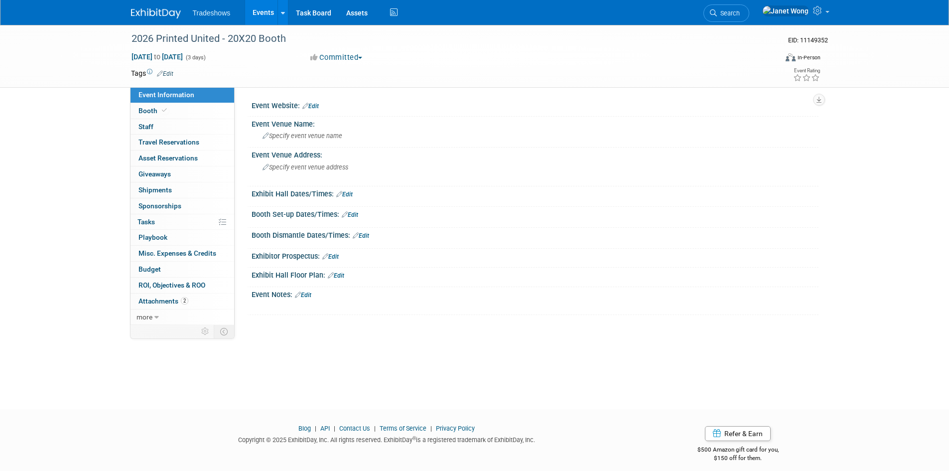
click at [309, 293] on link "Edit" at bounding box center [303, 295] width 16 height 7
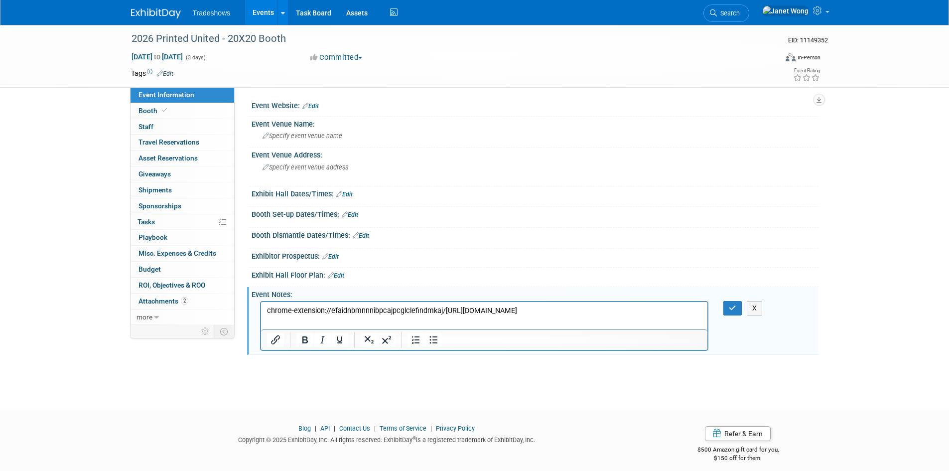
click at [397, 316] on p "chrome-extension://efaidnbmnnnibpcajpcglclefindmkaj/[URL][DOMAIN_NAME]" at bounding box center [485, 311] width 436 height 10
drag, startPoint x: 397, startPoint y: 324, endPoint x: 514, endPoint y: 630, distance: 328.1
click at [261, 305] on html "chrome-extension://efaidnbmnnnibpcajpcglclefindmkaj/[URL][DOMAIN_NAME]" at bounding box center [484, 309] width 447 height 14
click at [275, 338] on icon "Insert/edit link" at bounding box center [275, 339] width 9 height 9
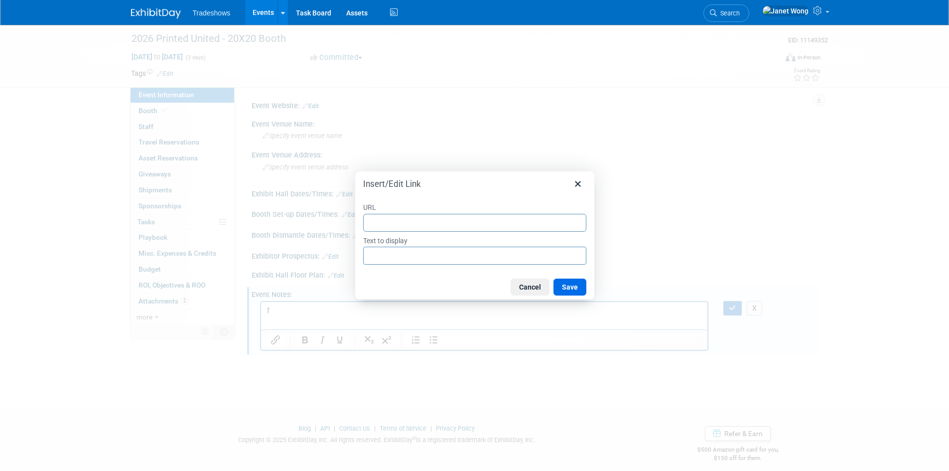
type input "chrome-extension://efaidnbmnnnibpcajpcglclefindmkaj/[URL][DOMAIN_NAME]"
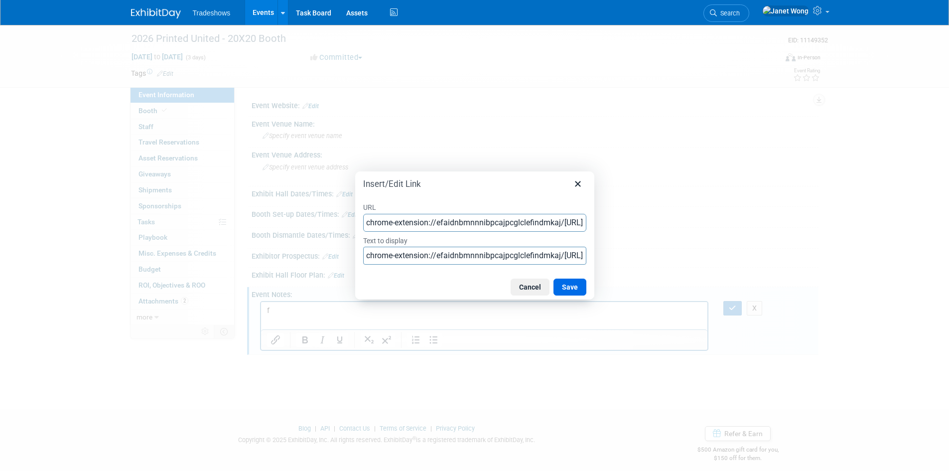
scroll to position [0, 350]
type input "chrome-extension://efaidnbmnnnibpcajpcglclefindmkaj/[URL][DOMAIN_NAME]"
click at [406, 253] on input "chrome-extension://efaidnbmnnnibpcajpcglclefindmkaj/[URL][DOMAIN_NAME]" at bounding box center [474, 256] width 223 height 18
paste input "2026 Printing United Exhibitor Contract"
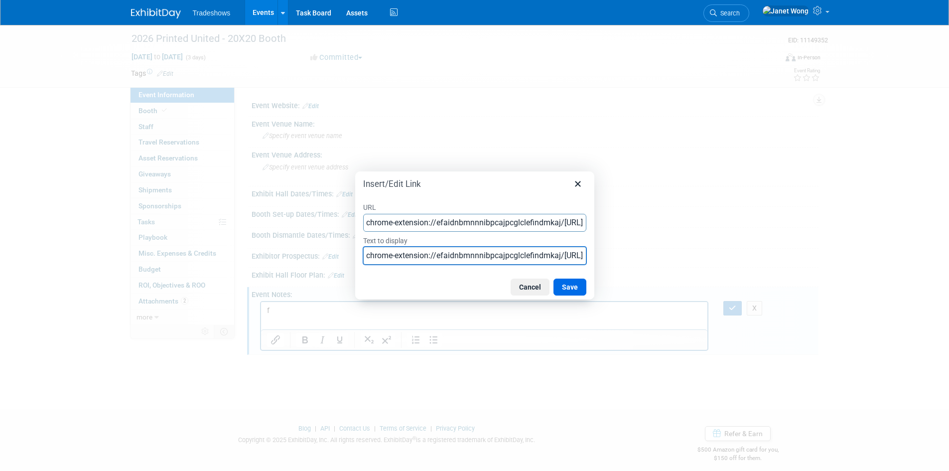
type input "2026 Printing United Exhibitor Contract"
click at [563, 285] on button "Save" at bounding box center [570, 287] width 33 height 17
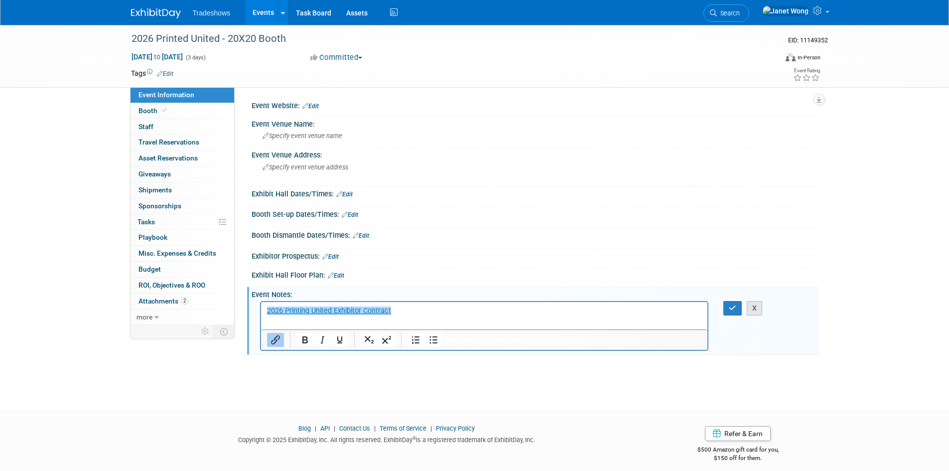
click at [754, 312] on button "X" at bounding box center [755, 308] width 16 height 14
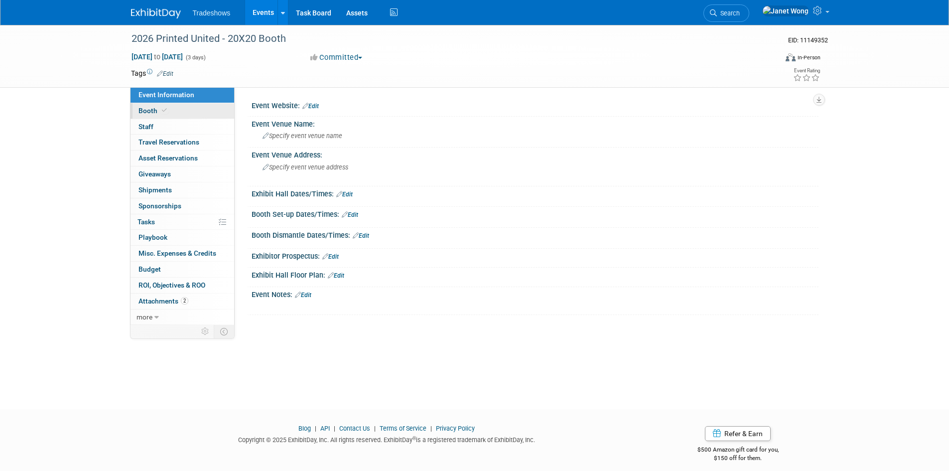
click at [153, 112] on span "Booth" at bounding box center [154, 111] width 30 height 8
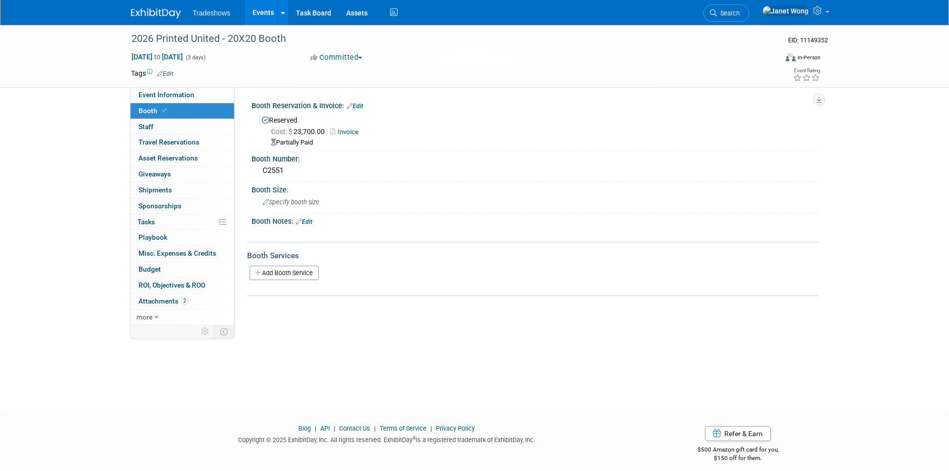
click at [309, 221] on link "Edit" at bounding box center [304, 221] width 16 height 7
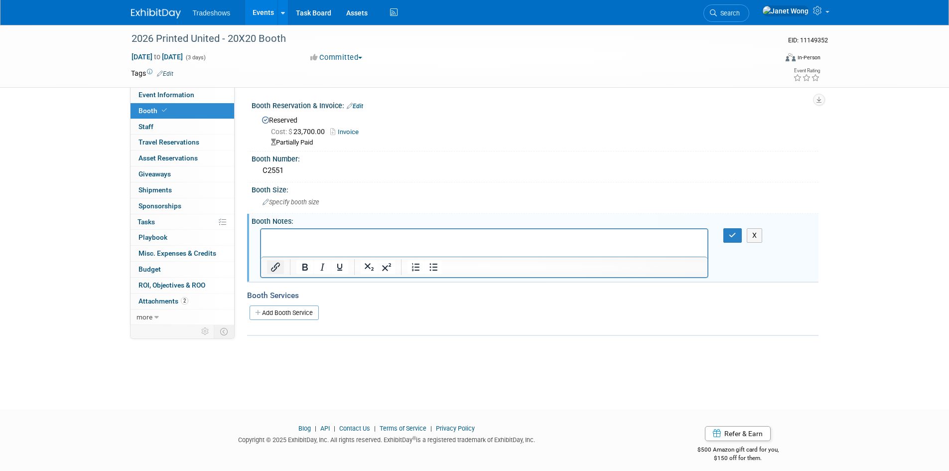
click at [280, 264] on icon "Insert/edit link" at bounding box center [276, 267] width 12 height 12
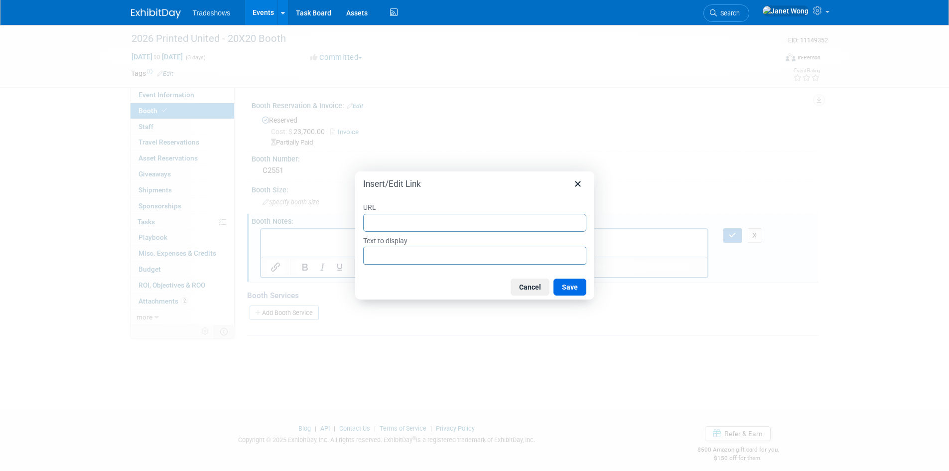
type input "2026 Printing United Exhibitor Contract"
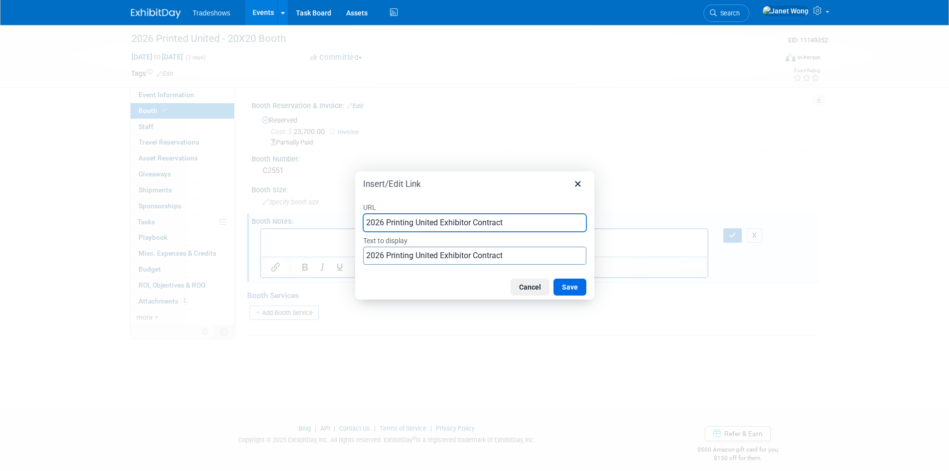
paste input "chrome-extension://efaidnbmnnnibpcajpcglclefindmkaj/[URL][DOMAIN_NAME]"
type input "chrome-extension://efaidnbmnnnibpcajpcglclefindmkaj/[URL][DOMAIN_NAME]"
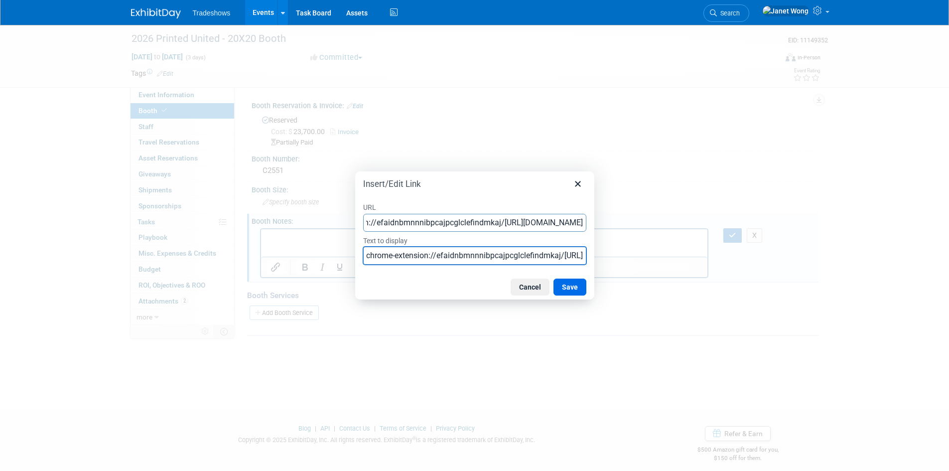
scroll to position [0, 0]
click at [412, 258] on input "chrome-extension://efaidnbmnnnibpcajpcglclefindmkaj/[URL][DOMAIN_NAME]" at bounding box center [474, 256] width 223 height 18
paste input "Document loading complete. You are on page 1 1"
click at [410, 254] on input "chrome-extension://efaidnbmnnnibpcajpcglclefindmkaj/[URL][DOMAIN_NAME]" at bounding box center [474, 256] width 223 height 18
paste input "2026 Printing United Exhibitor Contract"
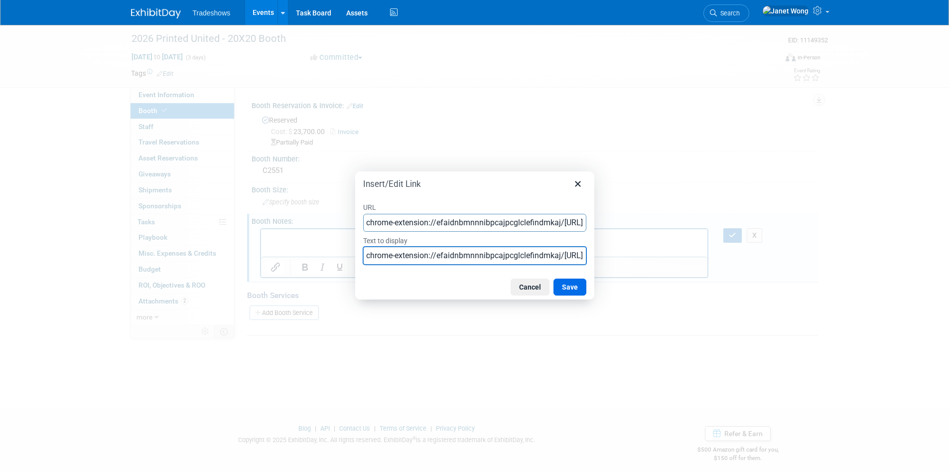
type input "2026 Printing United Exhibitor Contract"
click at [566, 289] on button "Save" at bounding box center [570, 287] width 33 height 17
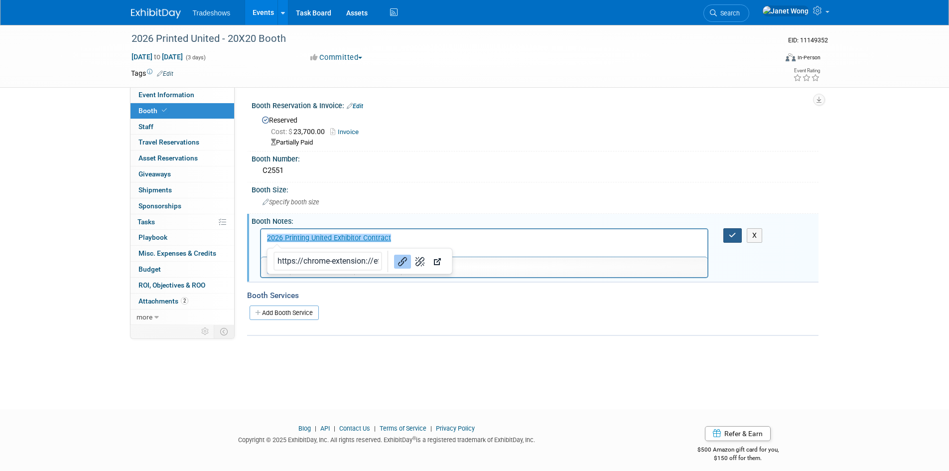
click at [726, 232] on button "button" at bounding box center [733, 235] width 18 height 14
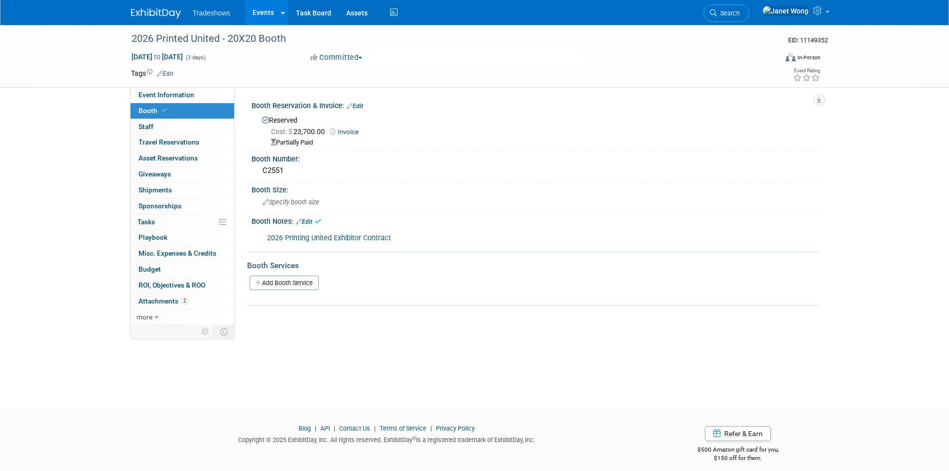
click at [322, 238] on link "2026 Printing United Exhibitor Contract" at bounding box center [329, 238] width 124 height 8
click at [149, 299] on span "Attachments 2" at bounding box center [164, 301] width 50 height 8
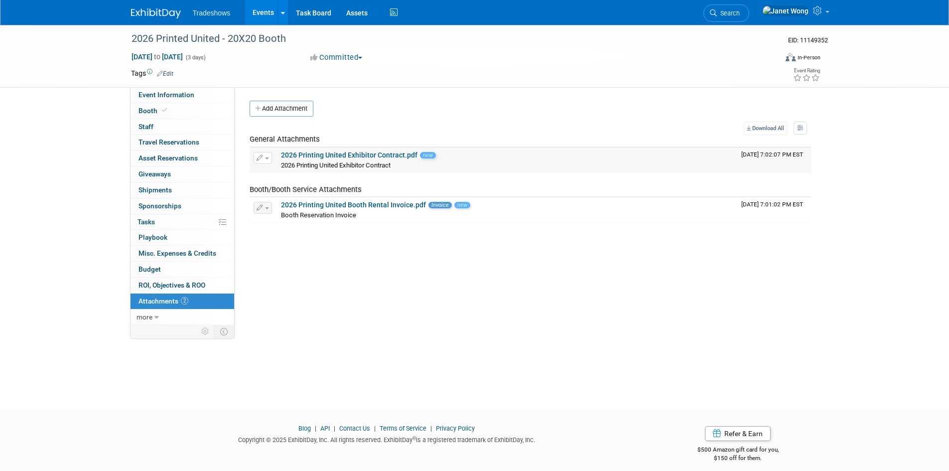
click at [376, 151] on link "2026 Printing United Exhibitor Contract.pdf" at bounding box center [349, 155] width 137 height 8
click at [174, 148] on link "0 Travel Reservations 0" at bounding box center [183, 142] width 104 height 15
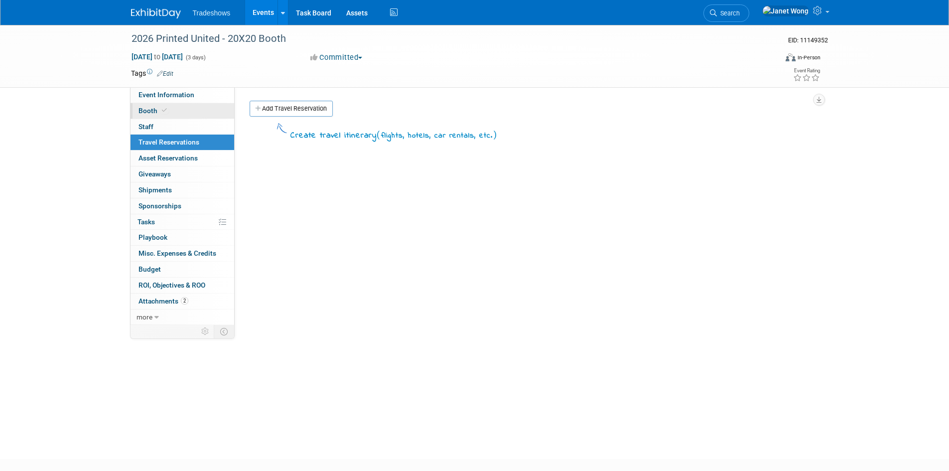
click at [175, 110] on link "Booth" at bounding box center [183, 110] width 104 height 15
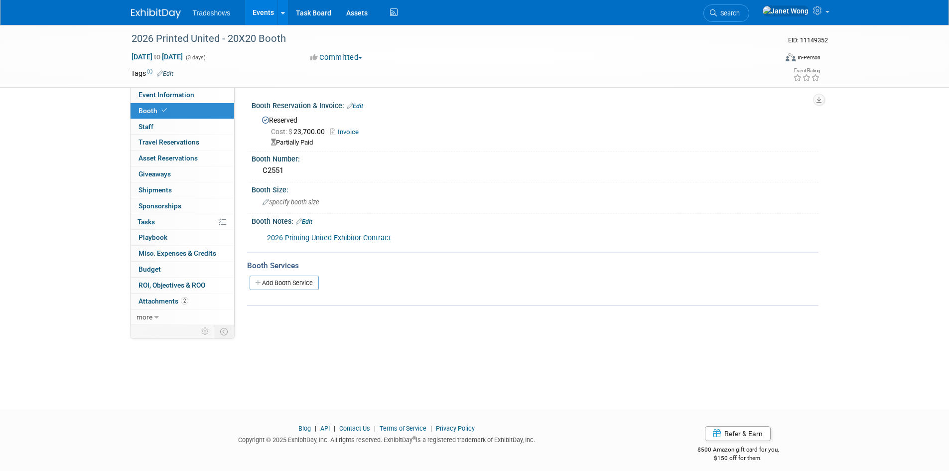
click at [308, 221] on link "Edit" at bounding box center [304, 221] width 16 height 7
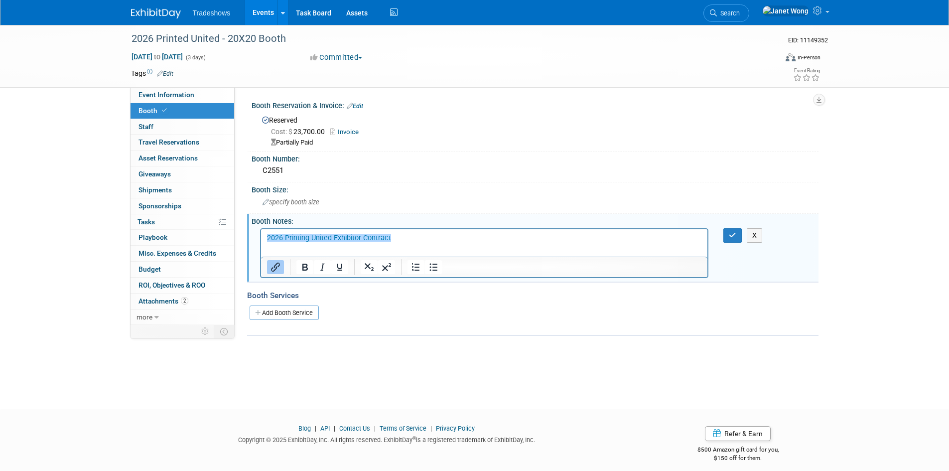
click at [275, 270] on icon "Insert/edit link" at bounding box center [275, 267] width 9 height 9
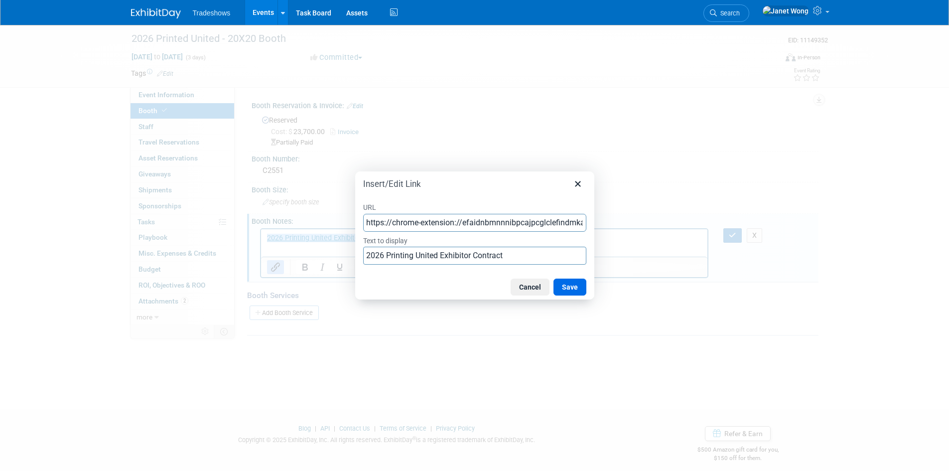
scroll to position [0, 377]
click at [442, 223] on input "https://chrome-extension://efaidnbmnnnibpcajpcglclefindmkaj/[URL][DOMAIN_NAME]" at bounding box center [474, 223] width 223 height 18
type input "chrome-extension://efaidnbmnnnibpcajpcglclefindmkaj/[URL][DOMAIN_NAME]"
click at [565, 287] on button "Save" at bounding box center [570, 287] width 33 height 17
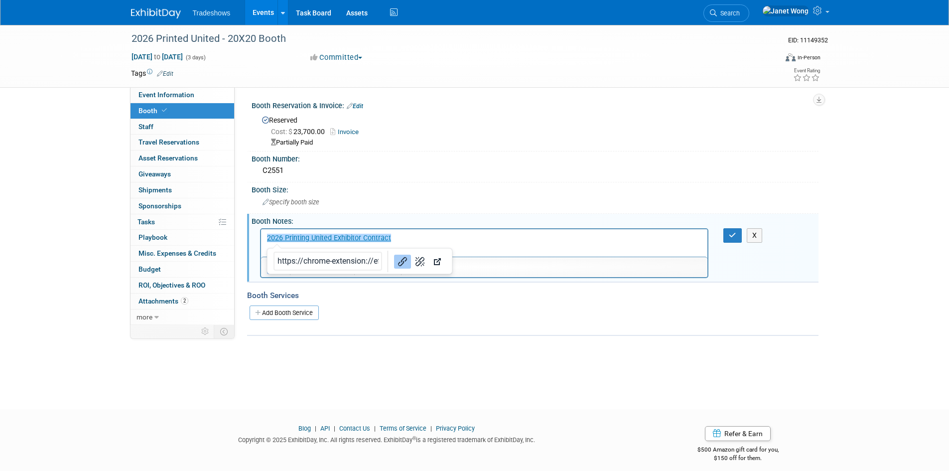
click at [408, 235] on p "﻿2026 Printing United Exhibitor Contract" at bounding box center [485, 238] width 436 height 10
click at [459, 303] on div "Add Booth Service" at bounding box center [533, 312] width 572 height 23
click at [357, 237] on link "﻿2026 Printing United Exhibitor Contract" at bounding box center [329, 237] width 124 height 8
click at [725, 238] on button "button" at bounding box center [733, 235] width 18 height 14
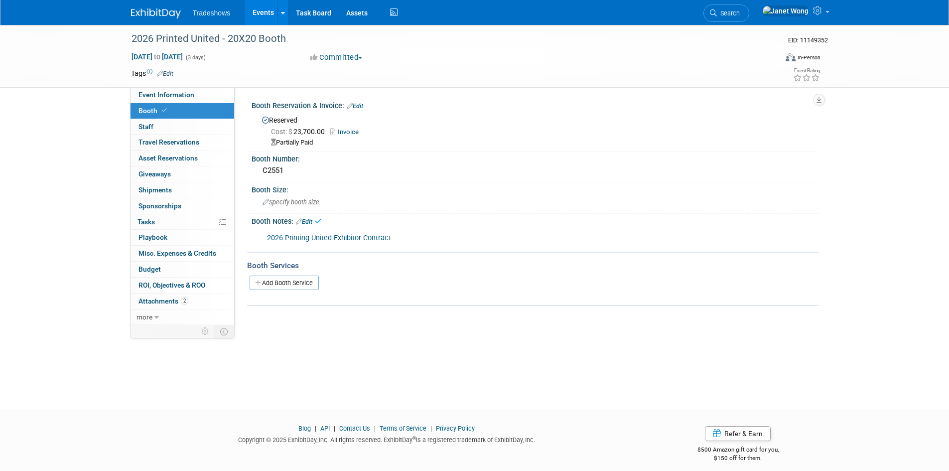
click at [354, 238] on link "2026 Printing United Exhibitor Contract" at bounding box center [329, 238] width 124 height 8
click at [303, 218] on link "Edit" at bounding box center [304, 221] width 16 height 7
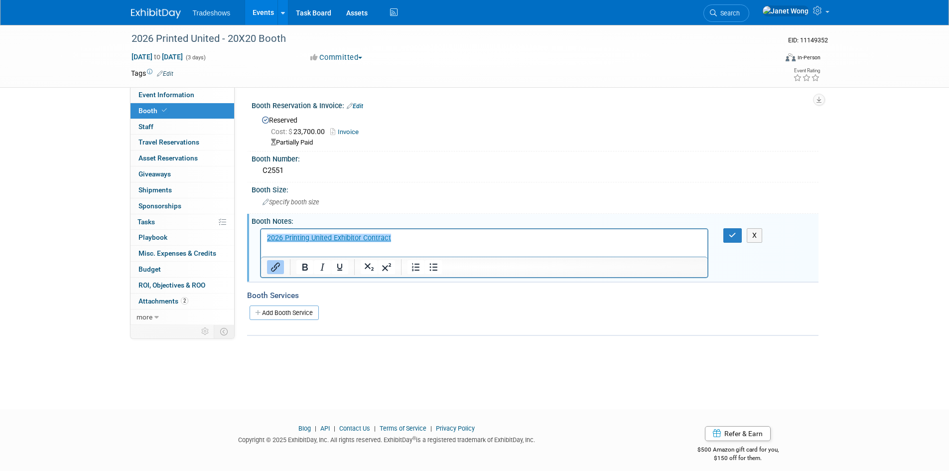
scroll to position [0, 0]
click at [406, 243] on html "﻿2026 Printing United Exhibitor Contract" at bounding box center [484, 236] width 447 height 14
click at [450, 263] on icon "Remove link" at bounding box center [456, 261] width 12 height 12
click at [737, 235] on button "button" at bounding box center [733, 235] width 18 height 14
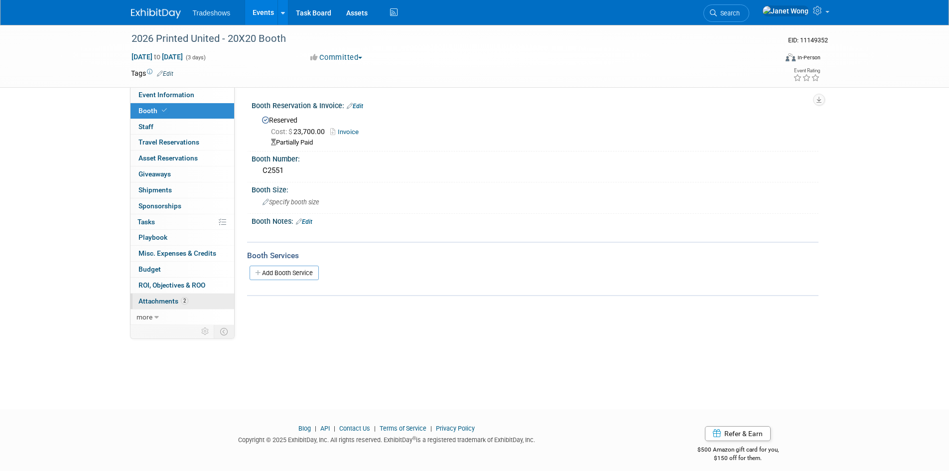
click at [162, 299] on span "Attachments 2" at bounding box center [164, 301] width 50 height 8
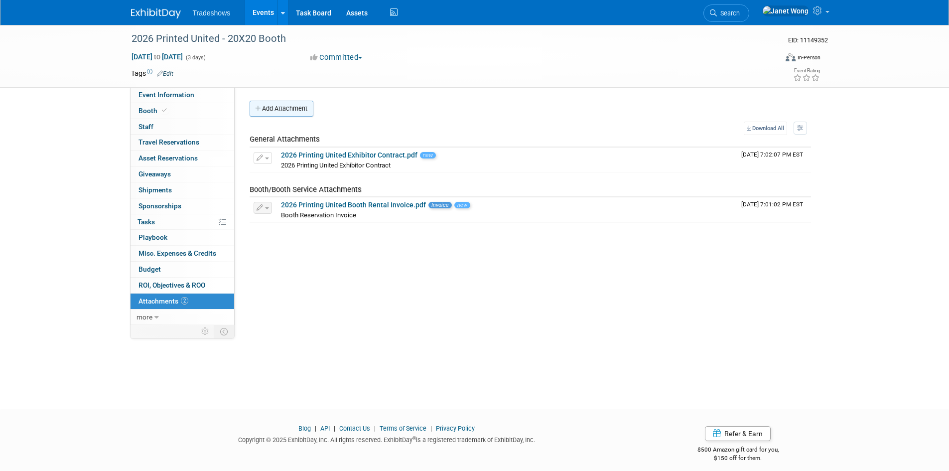
click at [297, 112] on button "Add Attachment" at bounding box center [282, 109] width 64 height 16
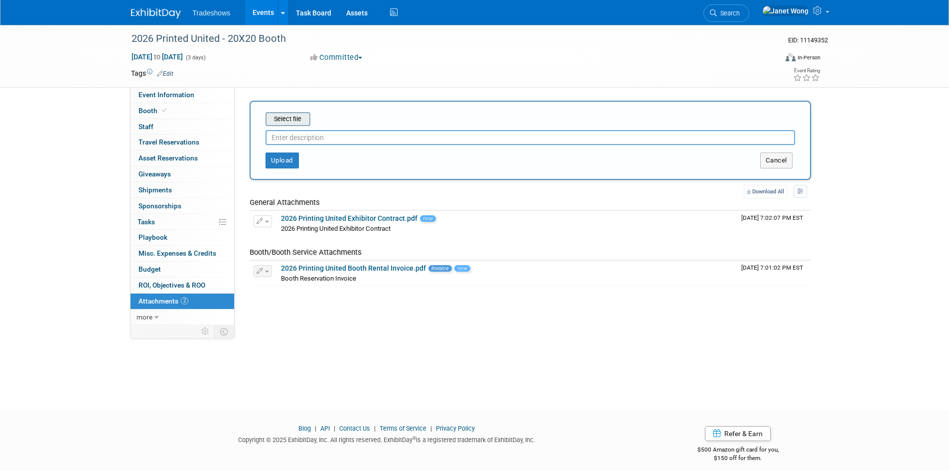
click at [283, 114] on input "file" at bounding box center [250, 119] width 119 height 12
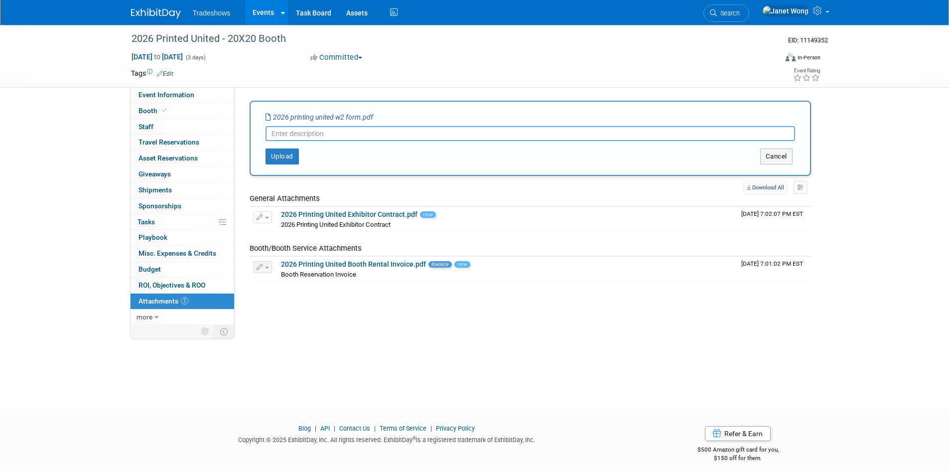
paste input "2026 Printing United W2 Form"
type input "2026 Printing United W2 Form"
click at [293, 158] on button "Upload" at bounding box center [282, 157] width 33 height 16
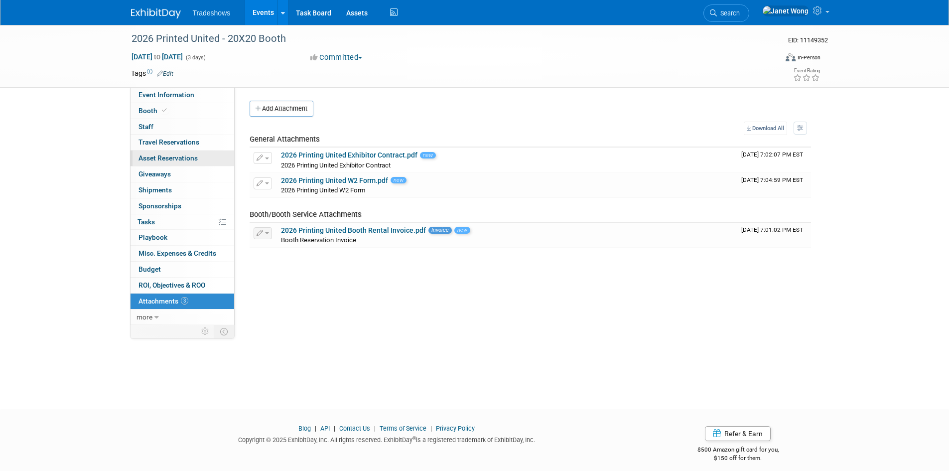
drag, startPoint x: 320, startPoint y: 291, endPoint x: 213, endPoint y: 154, distance: 174.0
click at [318, 287] on div "Event Website: Edit Event Venue Name: Specify event venue name Edit Save Changes" at bounding box center [527, 206] width 584 height 238
click at [174, 99] on link "Event Information" at bounding box center [183, 94] width 104 height 15
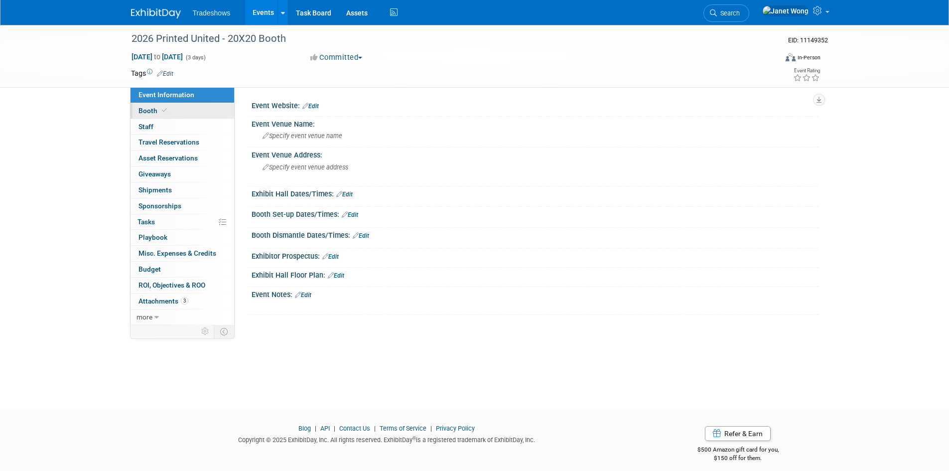
click at [162, 111] on icon at bounding box center [164, 110] width 5 height 5
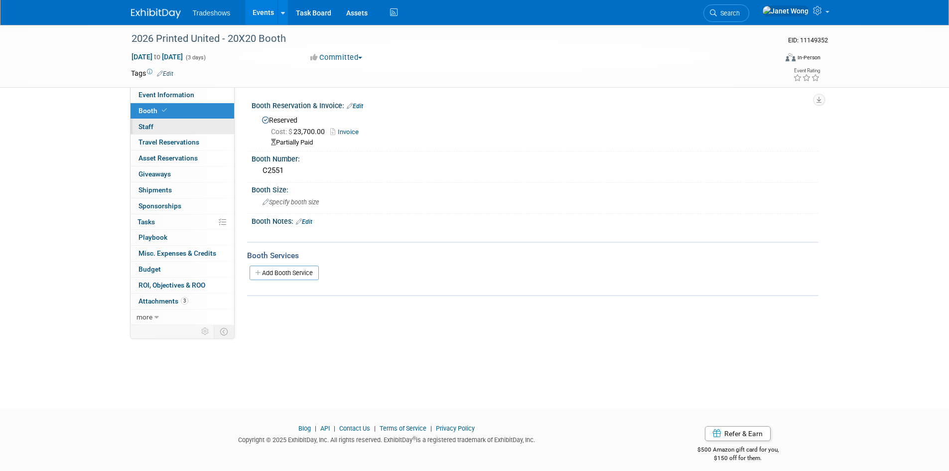
click at [180, 129] on link "0 Staff 0" at bounding box center [183, 126] width 104 height 15
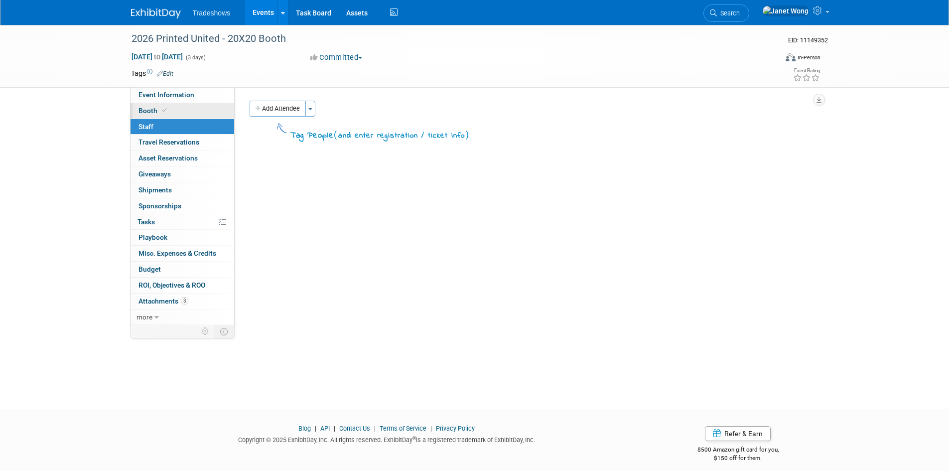
click at [188, 111] on link "Booth" at bounding box center [183, 110] width 104 height 15
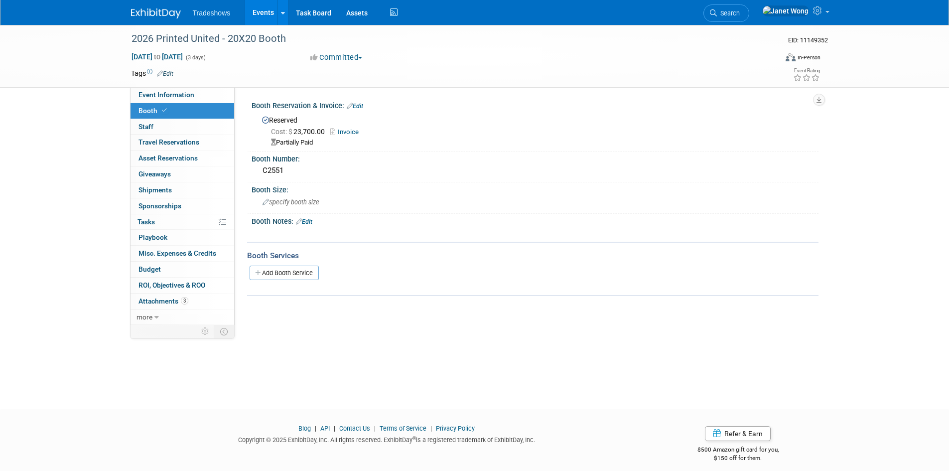
click at [312, 223] on link "Edit" at bounding box center [304, 221] width 16 height 7
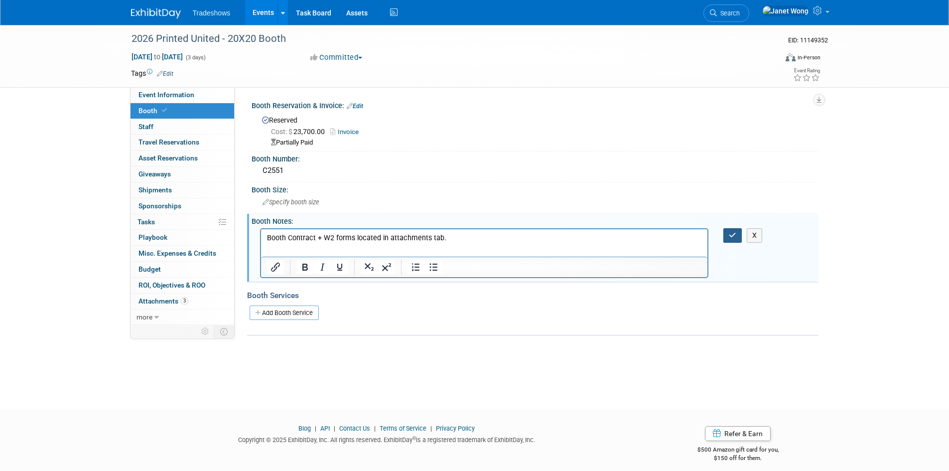
click at [726, 231] on button "button" at bounding box center [733, 235] width 18 height 14
